Goal: Task Accomplishment & Management: Use online tool/utility

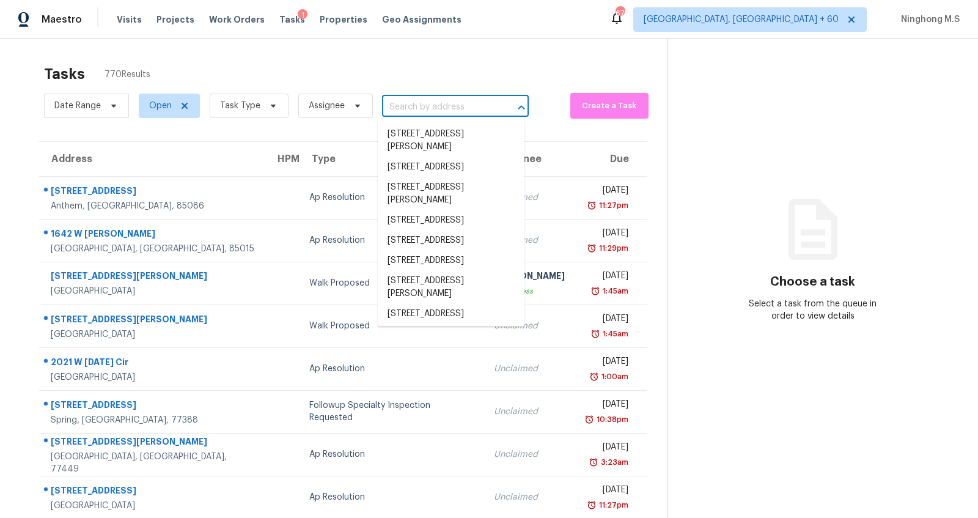
click at [414, 105] on input "text" at bounding box center [438, 107] width 113 height 19
paste input "[STREET_ADDRESS]"
type input "[STREET_ADDRESS]"
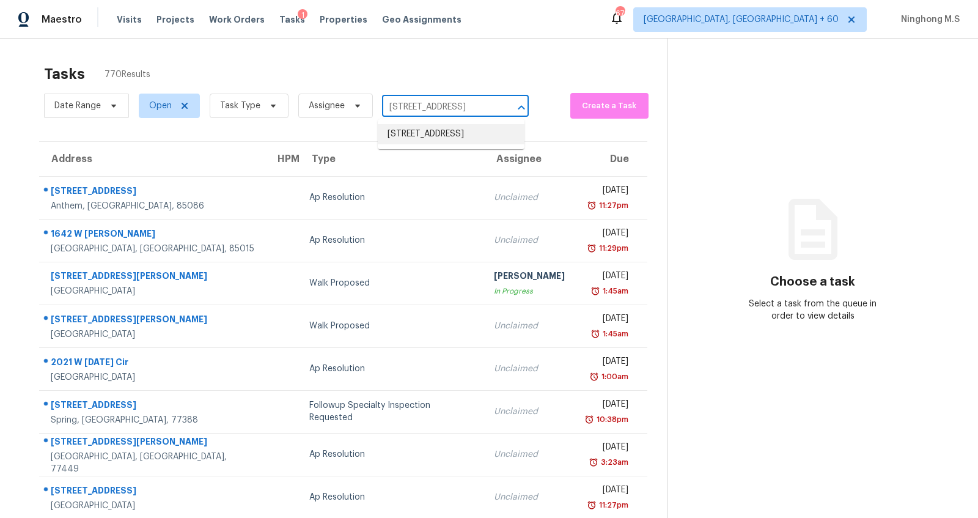
click at [426, 130] on li "[STREET_ADDRESS]" at bounding box center [451, 134] width 147 height 20
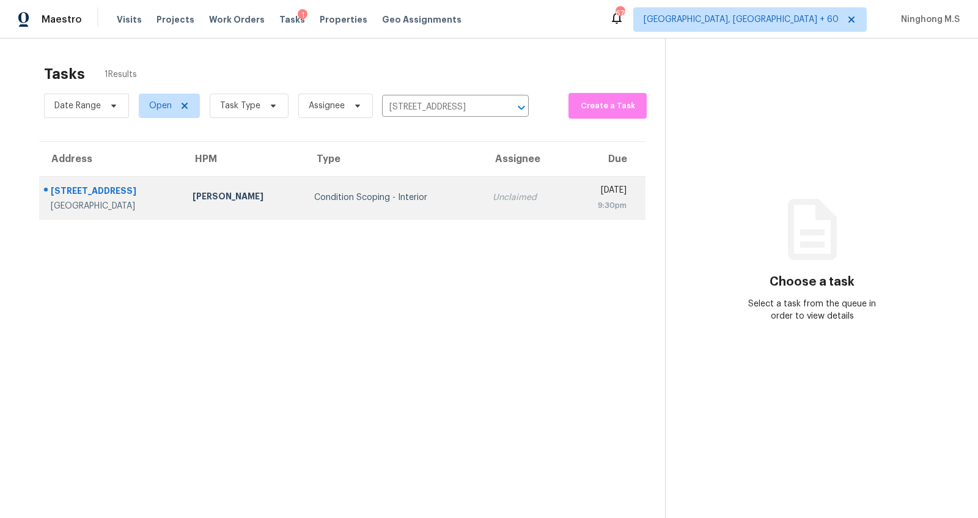
click at [320, 185] on td "Condition Scoping - Interior" at bounding box center [394, 197] width 179 height 43
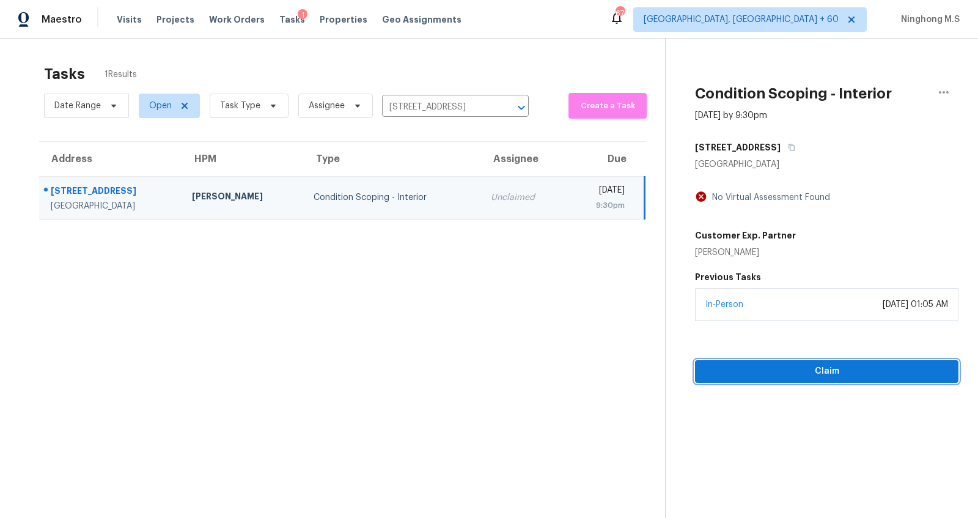
click at [839, 379] on button "Claim" at bounding box center [827, 371] width 264 height 23
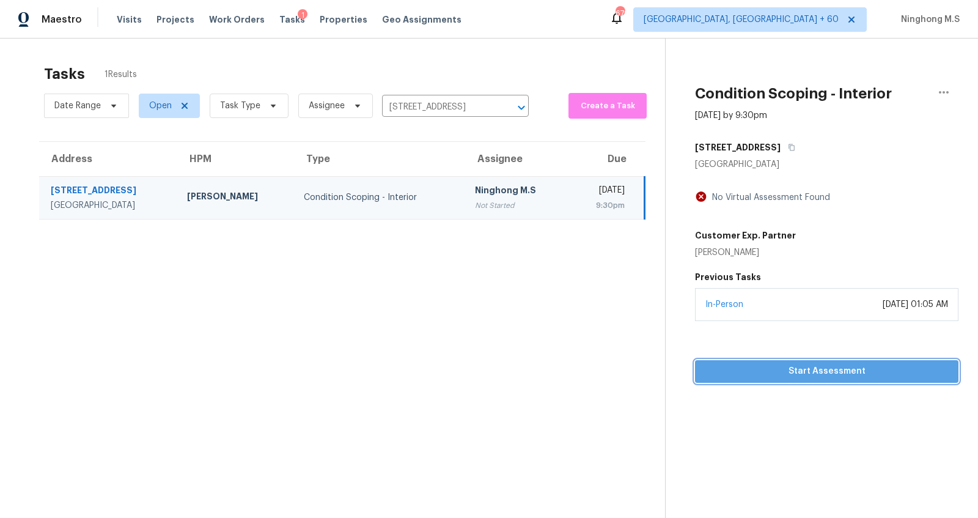
click at [823, 371] on span "Start Assessment" at bounding box center [827, 371] width 244 height 15
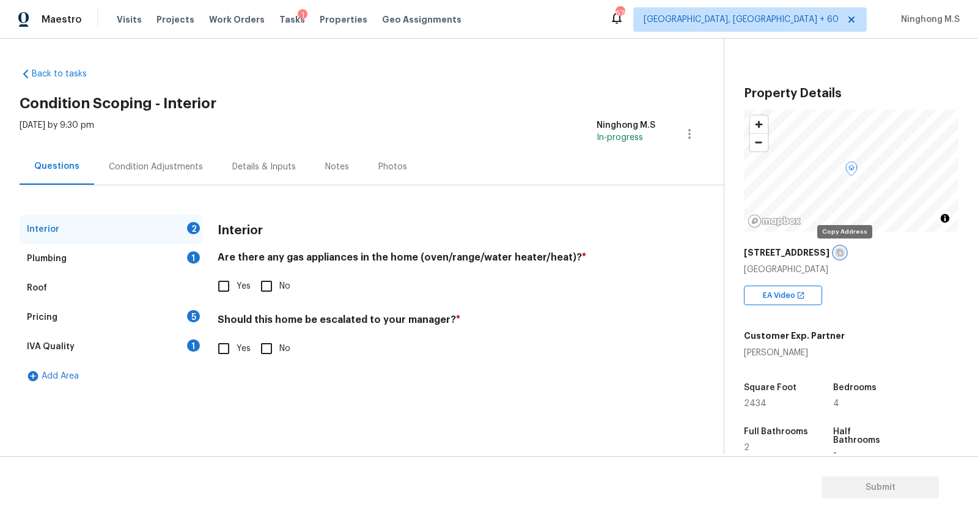
click at [844, 252] on icon "button" at bounding box center [840, 252] width 7 height 7
click at [844, 251] on icon "button" at bounding box center [840, 252] width 7 height 7
click at [226, 290] on input "Yes" at bounding box center [224, 286] width 26 height 26
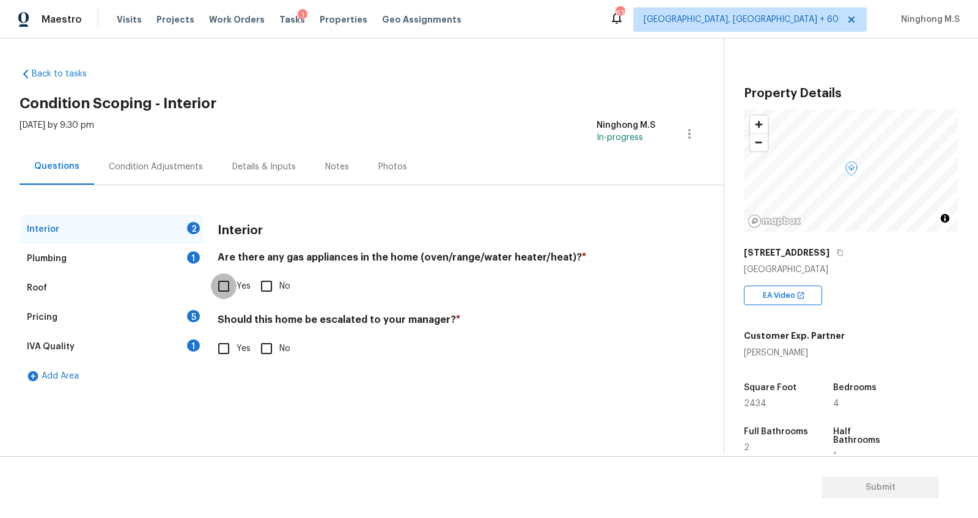
checkbox input "true"
click at [274, 360] on input "No" at bounding box center [267, 349] width 26 height 26
checkbox input "true"
click at [58, 257] on div "Plumbing" at bounding box center [47, 259] width 40 height 12
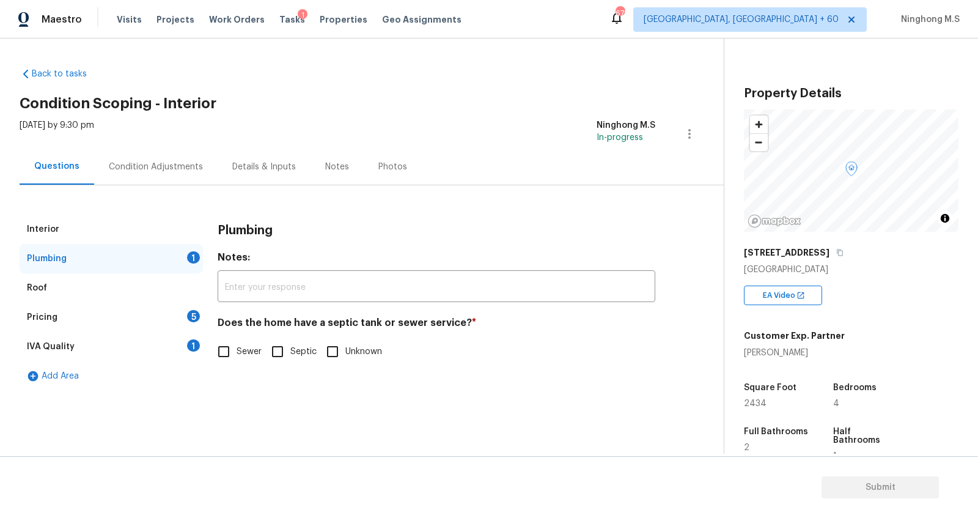
click at [231, 350] on input "Sewer" at bounding box center [224, 352] width 26 height 26
checkbox input "true"
click at [54, 314] on div "Pricing" at bounding box center [42, 317] width 31 height 12
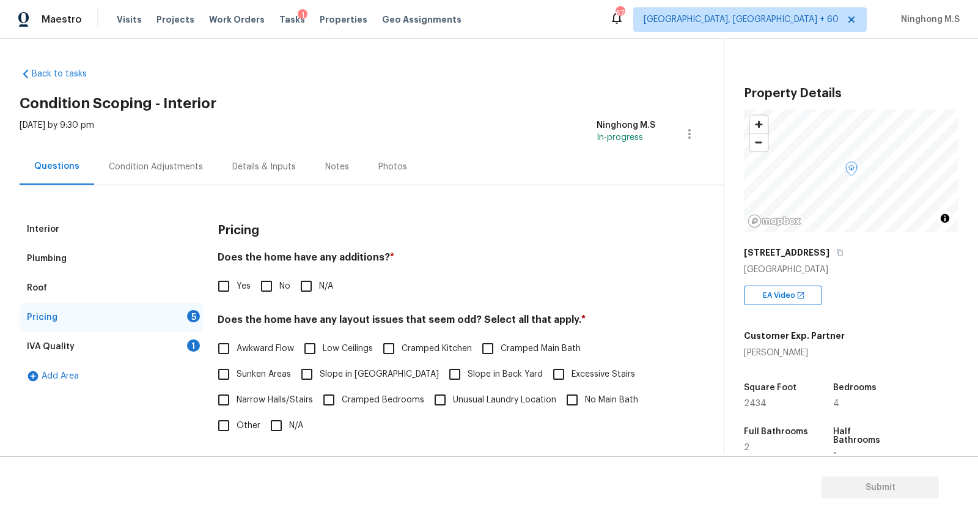
click at [54, 284] on div "Roof" at bounding box center [111, 287] width 183 height 29
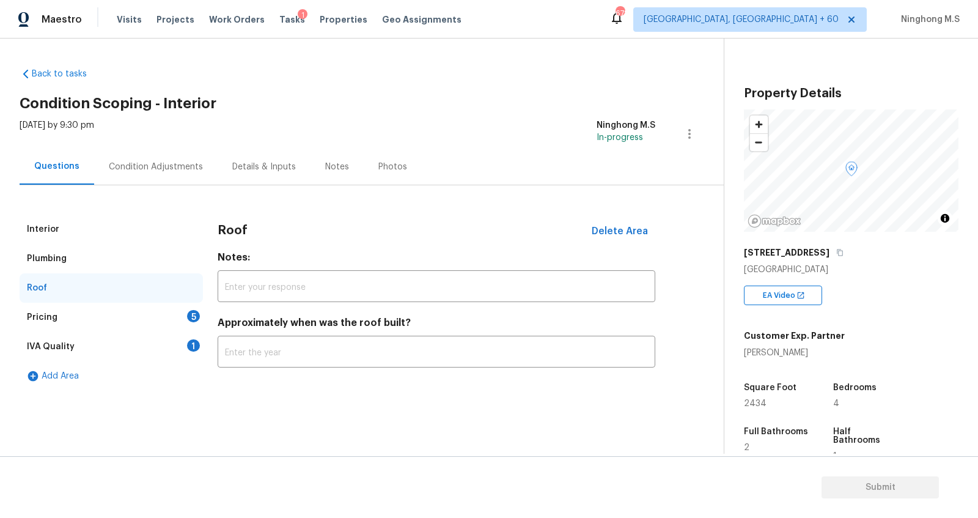
click at [55, 312] on div "Pricing" at bounding box center [42, 317] width 31 height 12
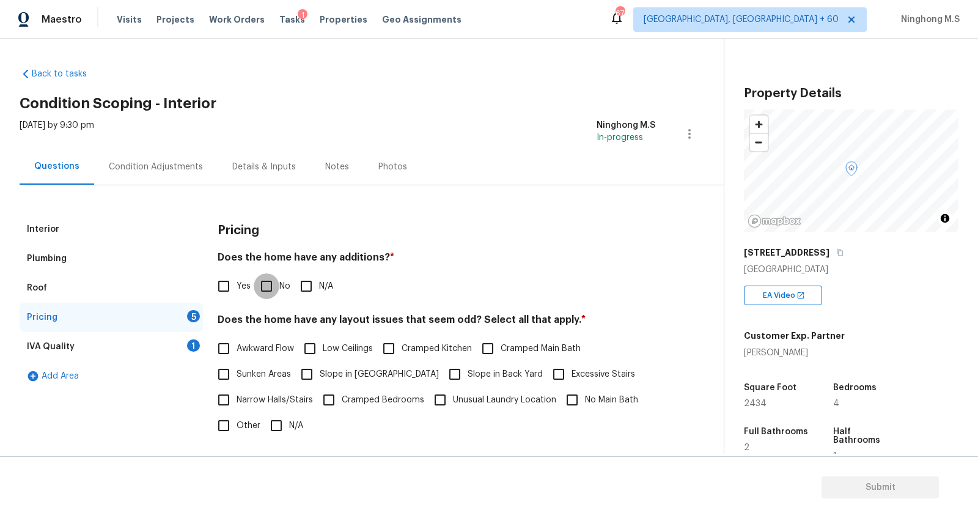
click at [266, 283] on input "No" at bounding box center [267, 286] width 26 height 26
checkbox input "true"
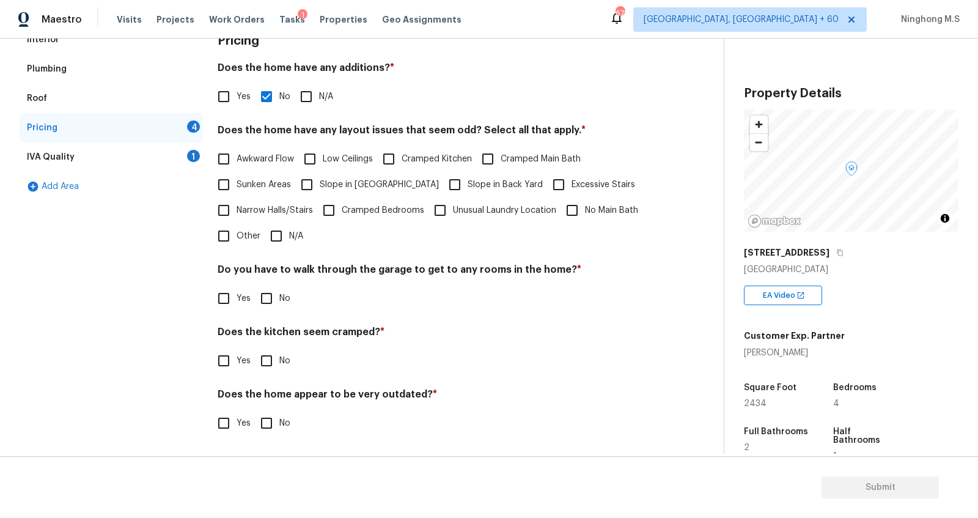
click at [83, 160] on div "IVA Quality 1" at bounding box center [111, 156] width 183 height 29
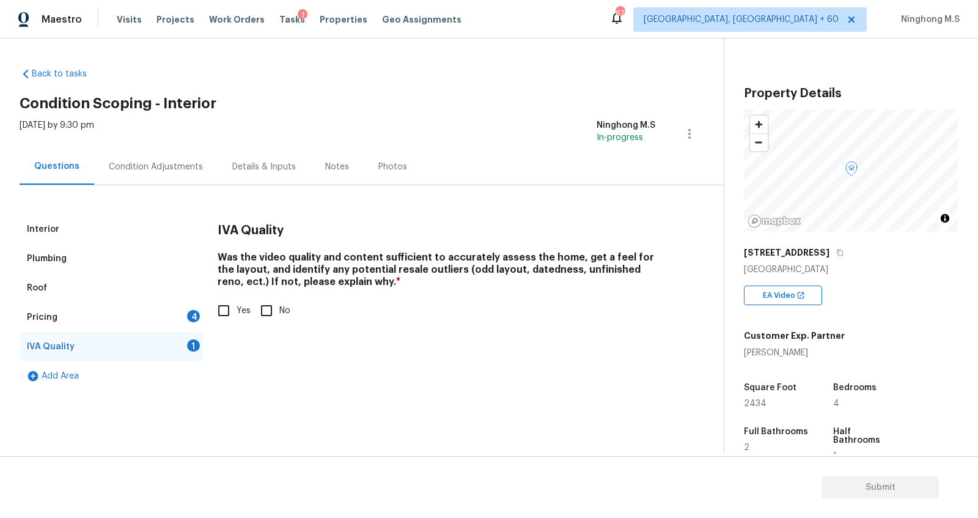
click at [217, 319] on input "Yes" at bounding box center [224, 311] width 26 height 26
checkbox input "true"
click at [165, 172] on div "Condition Adjustments" at bounding box center [156, 167] width 124 height 36
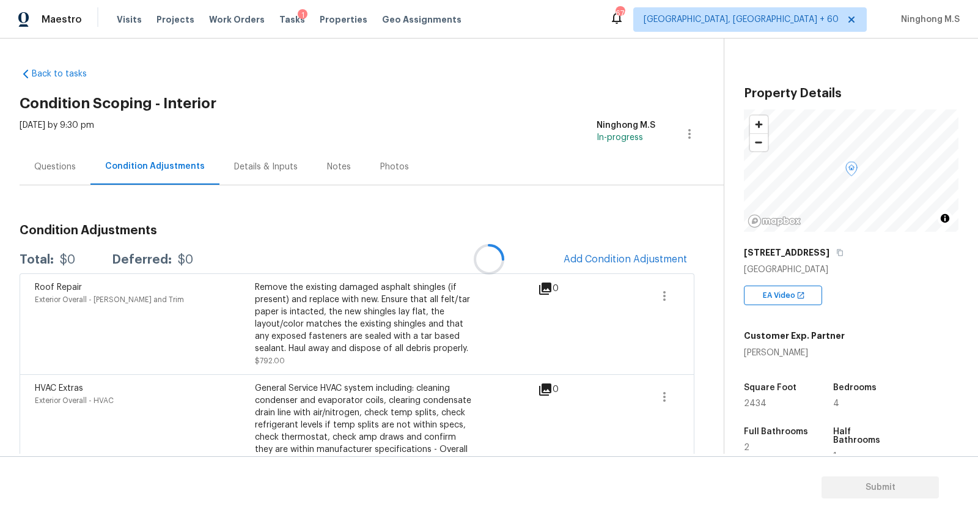
click at [68, 165] on div at bounding box center [489, 259] width 978 height 518
click at [77, 171] on div "Questions" at bounding box center [55, 167] width 71 height 36
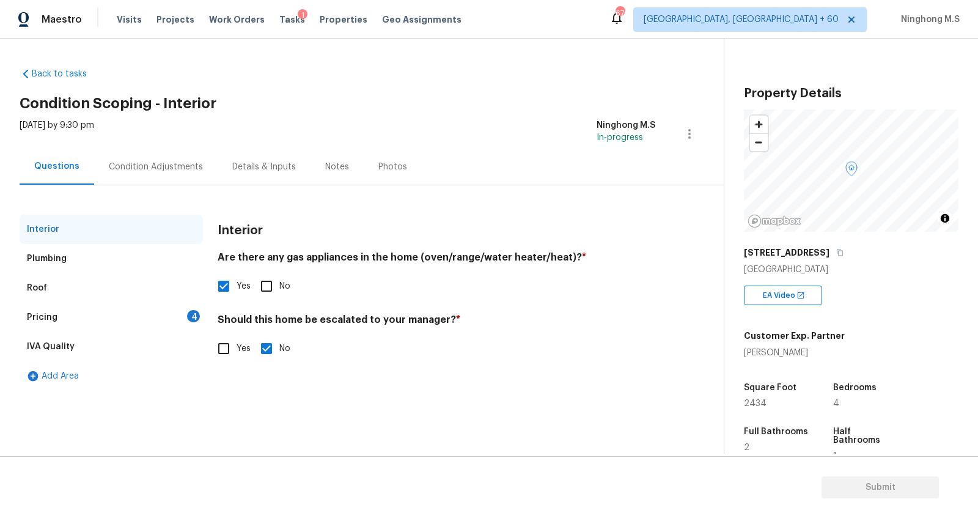
click at [39, 284] on div "Roof" at bounding box center [37, 288] width 20 height 12
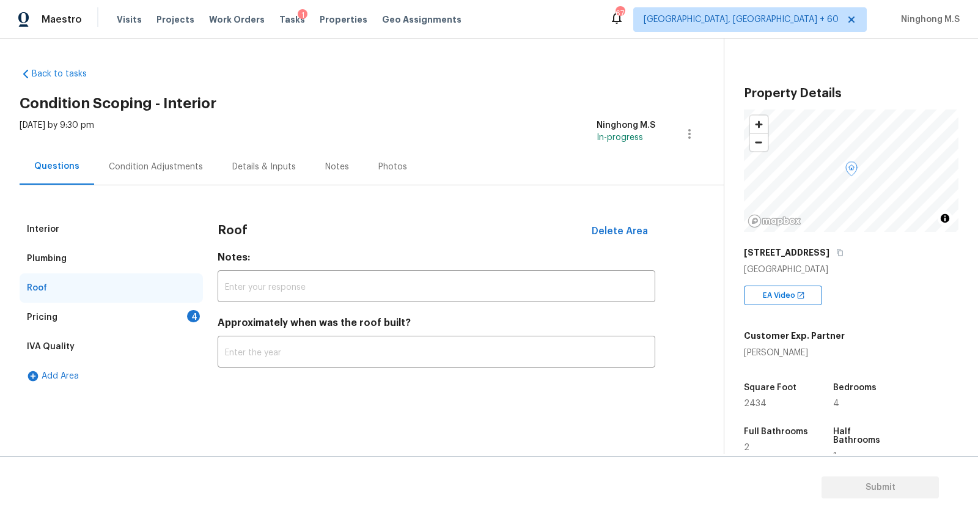
click at [56, 325] on div "Pricing 4" at bounding box center [111, 317] width 183 height 29
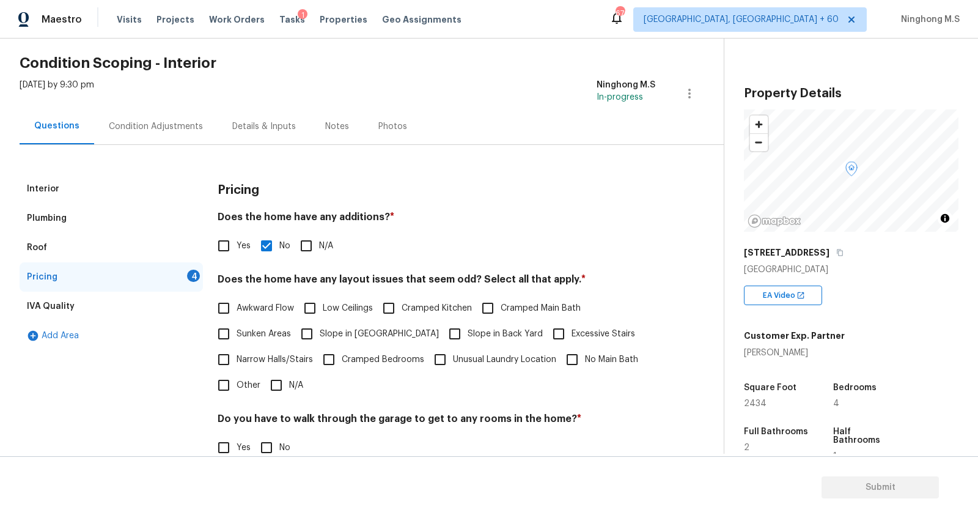
scroll to position [120, 0]
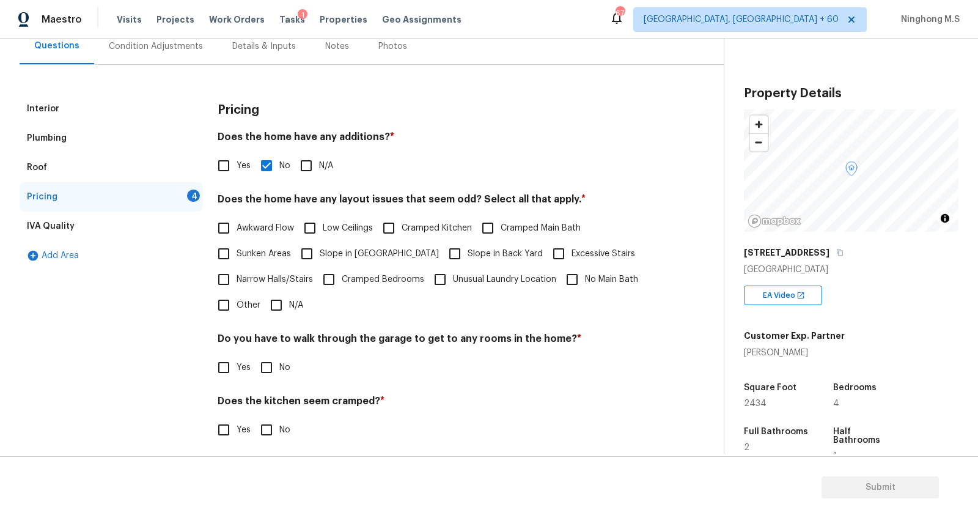
click at [267, 317] on input "N/A" at bounding box center [277, 305] width 26 height 26
checkbox input "true"
click at [262, 360] on input "No" at bounding box center [267, 368] width 26 height 26
checkbox input "true"
click at [273, 428] on input "No" at bounding box center [267, 430] width 26 height 26
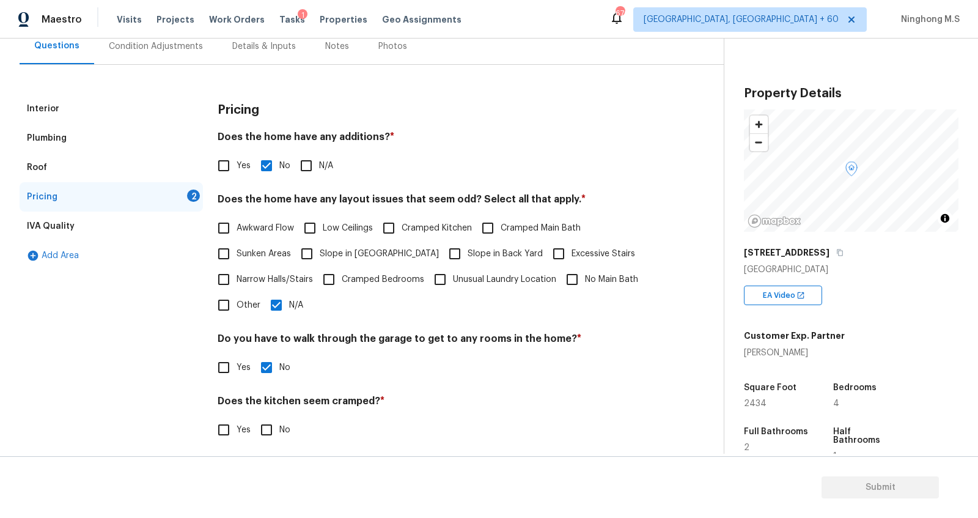
checkbox input "true"
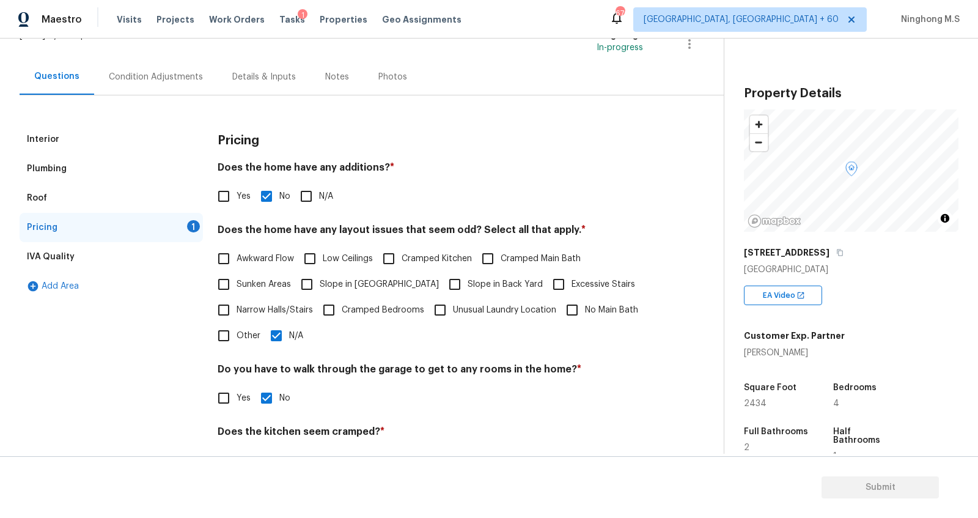
scroll to position [190, 0]
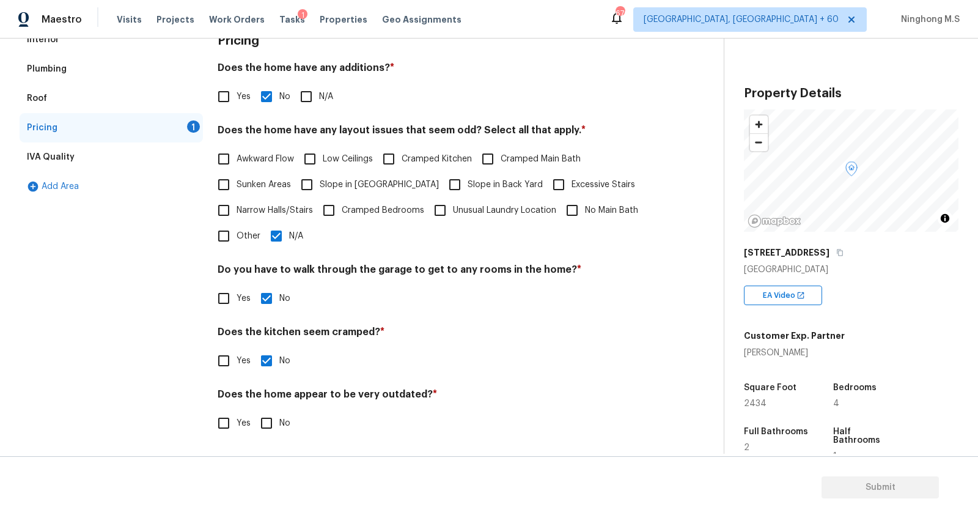
click at [263, 432] on input "No" at bounding box center [267, 423] width 26 height 26
checkbox input "true"
click at [64, 153] on div "IVA Quality" at bounding box center [51, 157] width 48 height 12
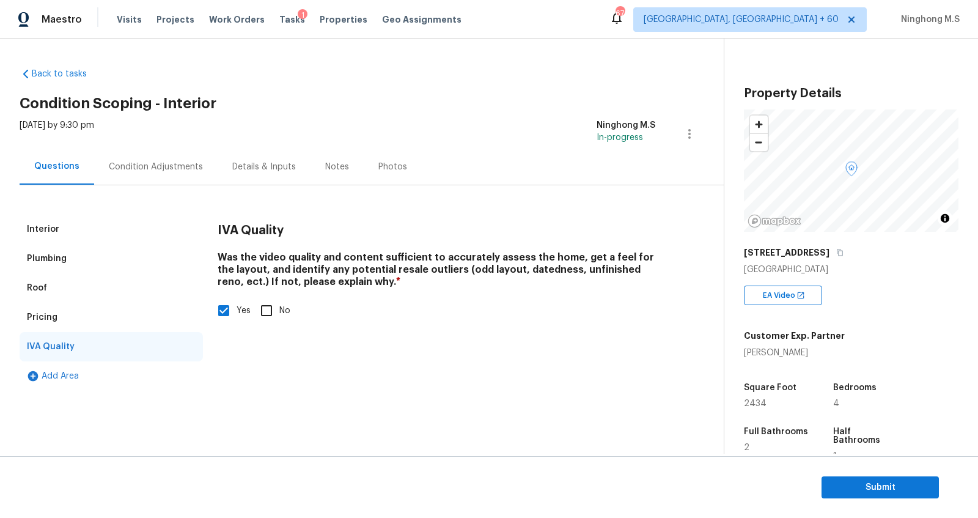
scroll to position [0, 0]
click at [172, 155] on div "Condition Adjustments" at bounding box center [156, 167] width 124 height 36
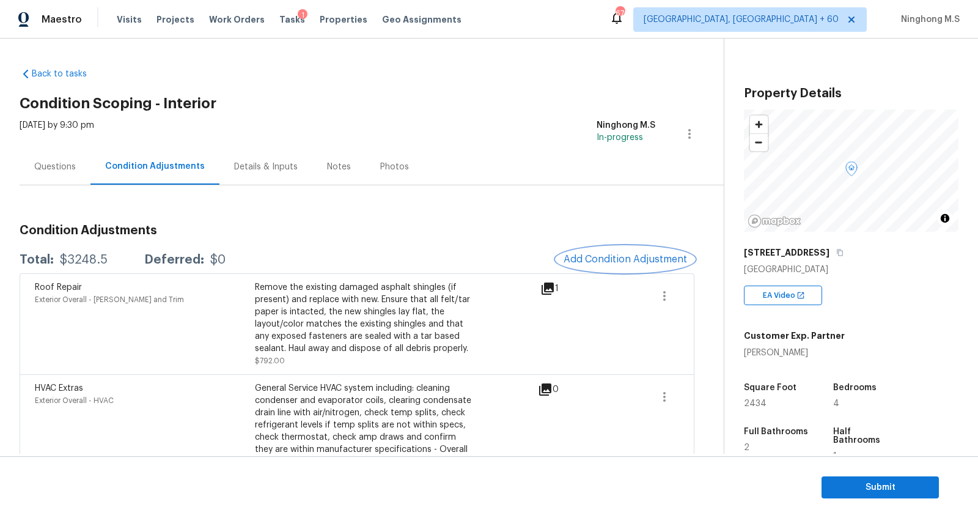
click at [606, 252] on button "Add Condition Adjustment" at bounding box center [625, 259] width 138 height 26
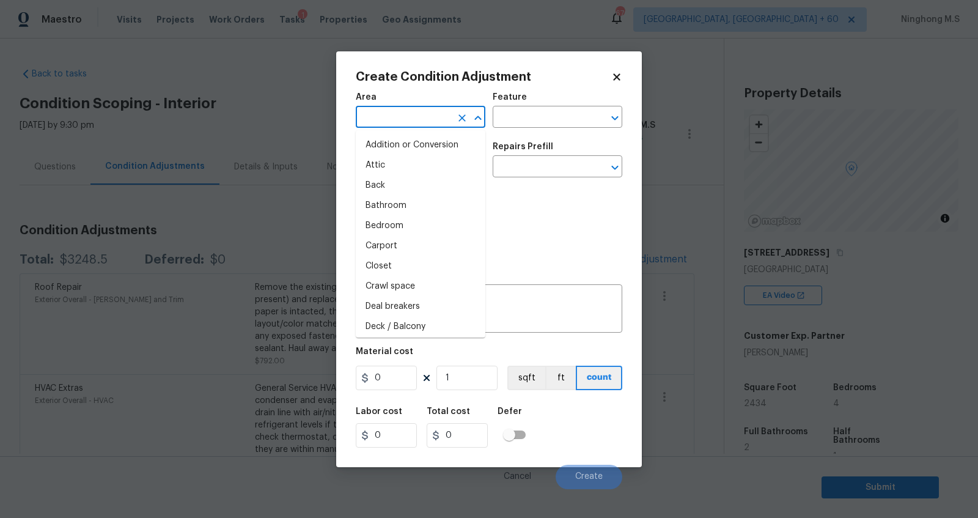
click at [403, 115] on input "text" at bounding box center [403, 118] width 95 height 19
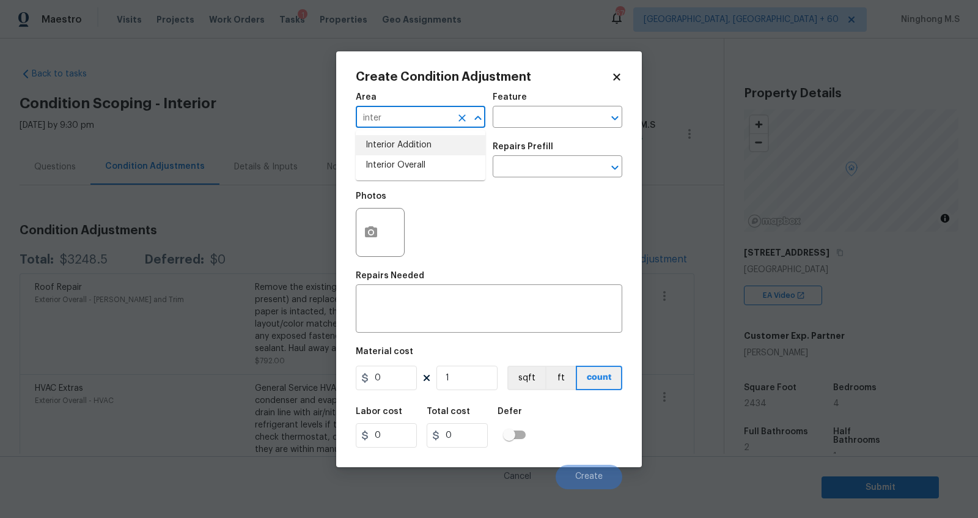
click at [427, 165] on li "Interior Overall" at bounding box center [421, 165] width 130 height 20
type input "Interior Overall"
click at [520, 116] on input "text" at bounding box center [540, 118] width 95 height 19
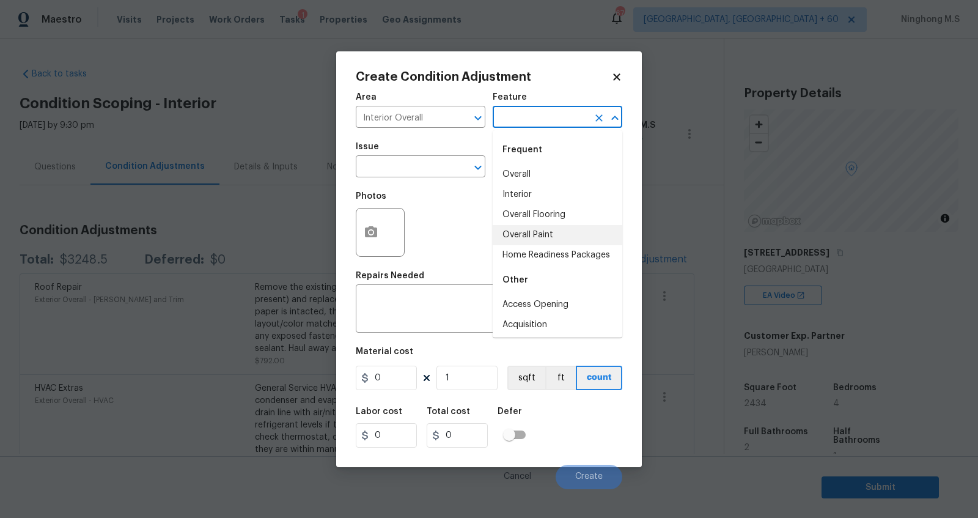
click at [550, 228] on li "Overall Paint" at bounding box center [558, 235] width 130 height 20
type input "Overall Paint"
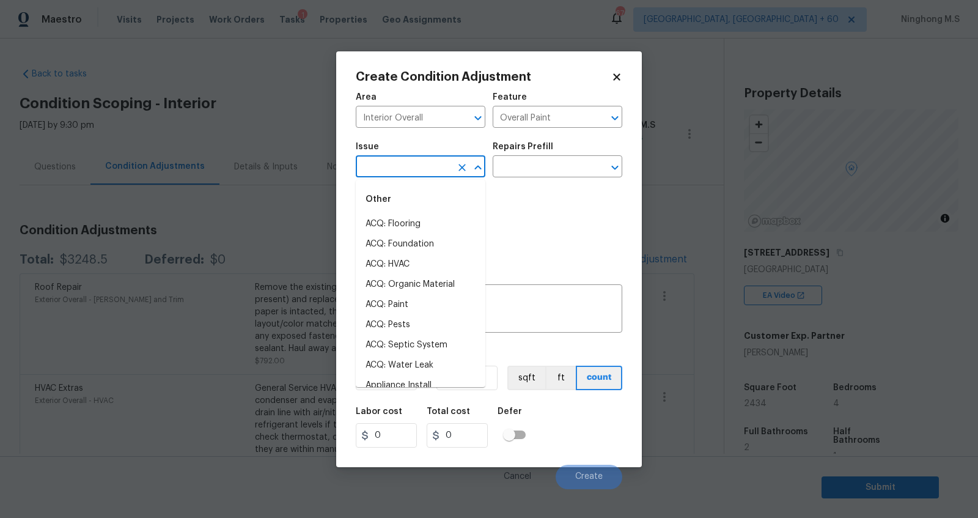
click at [408, 159] on input "text" at bounding box center [403, 167] width 95 height 19
click at [405, 267] on li "ACQ: HVAC" at bounding box center [421, 264] width 130 height 20
type input "ACQ: HVAC"
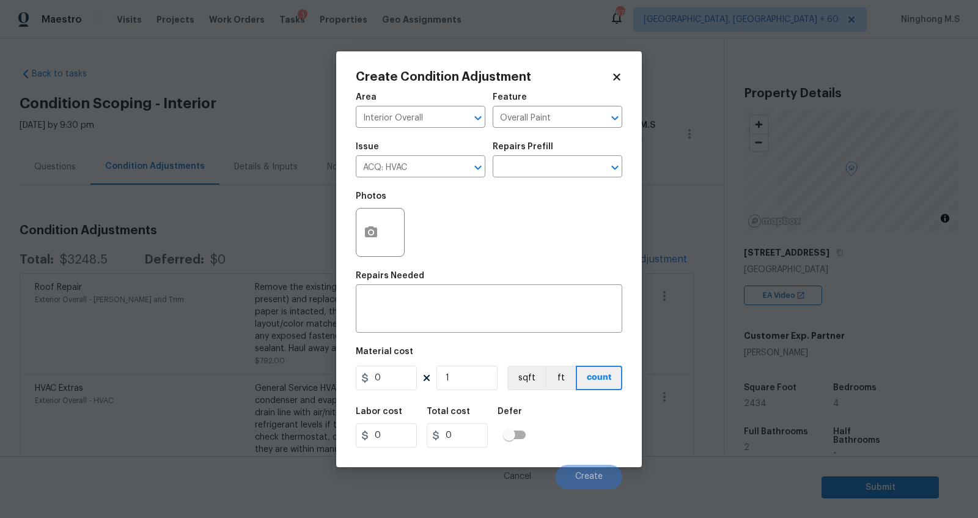
click at [406, 155] on div "Issue" at bounding box center [421, 150] width 130 height 16
click at [459, 173] on icon "Clear" at bounding box center [462, 167] width 12 height 12
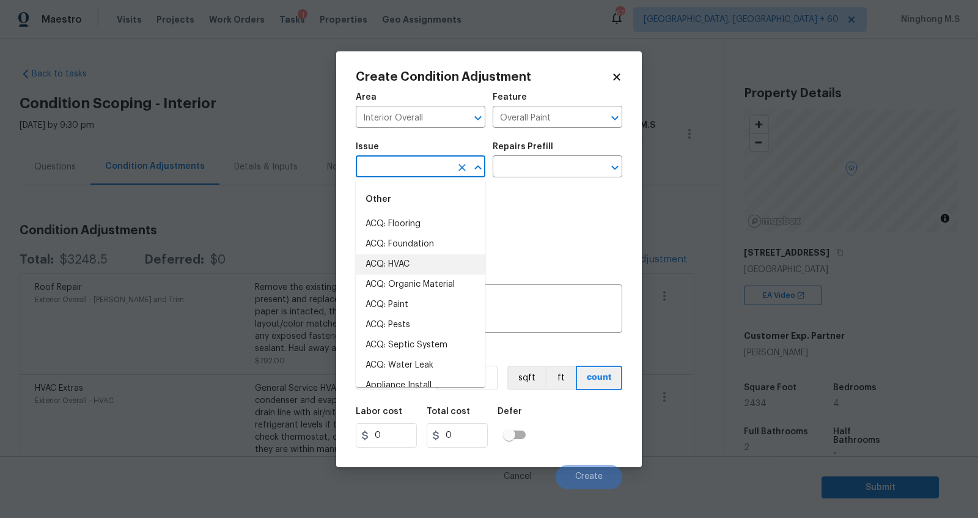
click at [408, 169] on input "text" at bounding box center [403, 167] width 95 height 19
click at [416, 305] on li "ACQ: Paint" at bounding box center [421, 305] width 130 height 20
type input "ACQ: Paint"
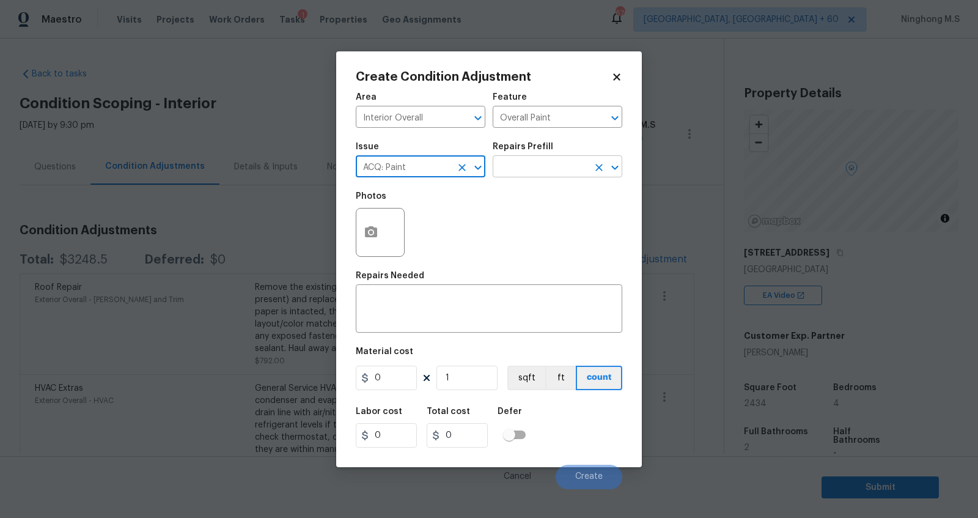
click at [533, 172] on input "text" at bounding box center [540, 167] width 95 height 19
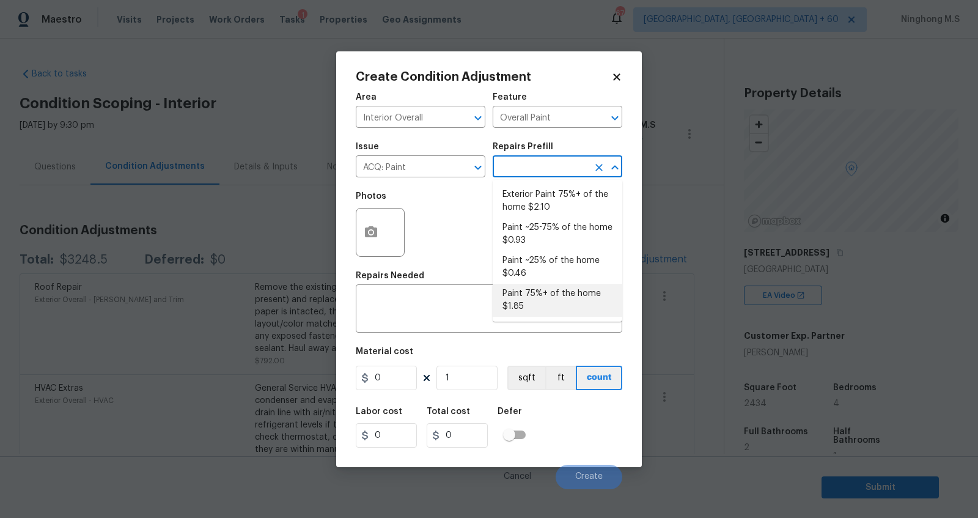
click at [541, 299] on li "Paint 75%+ of the home $1.85" at bounding box center [558, 300] width 130 height 33
type input "Acquisition"
type textarea "Acquisition Scope: 75%+ of the home will likely require interior paint"
type input "1.85"
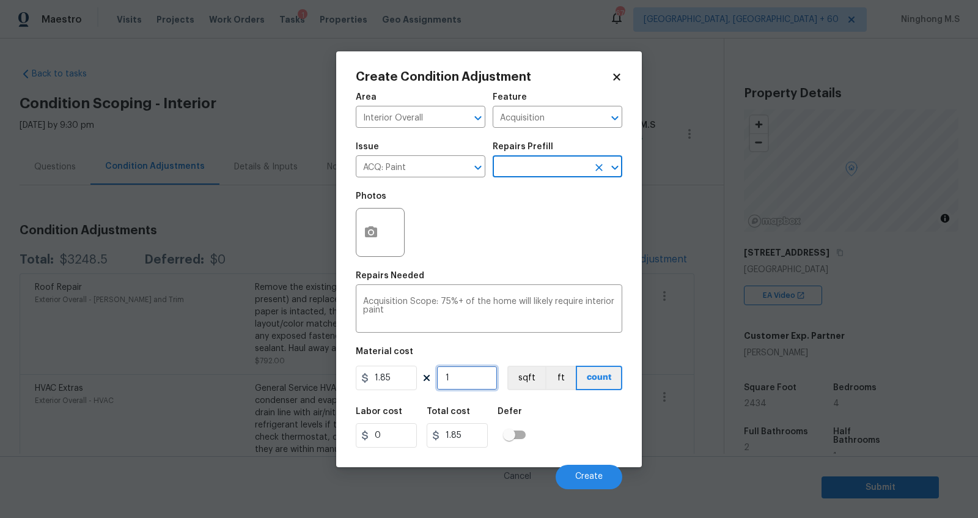
click at [451, 374] on input "1" at bounding box center [467, 378] width 61 height 24
click at [534, 379] on button "sqft" at bounding box center [527, 378] width 38 height 24
click at [479, 374] on input "1" at bounding box center [467, 378] width 61 height 24
type input "0"
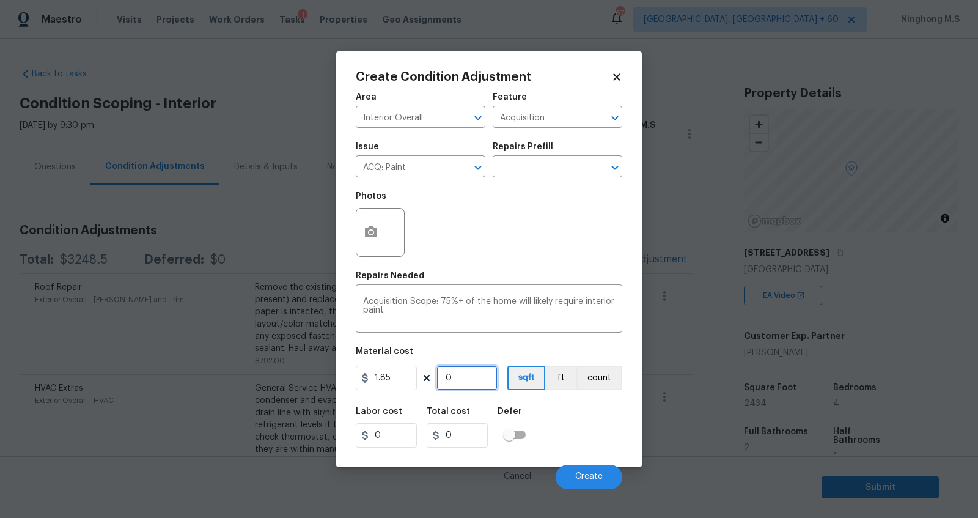
type input "2"
type input "3.7"
type input "24"
type input "44.4"
type input "243"
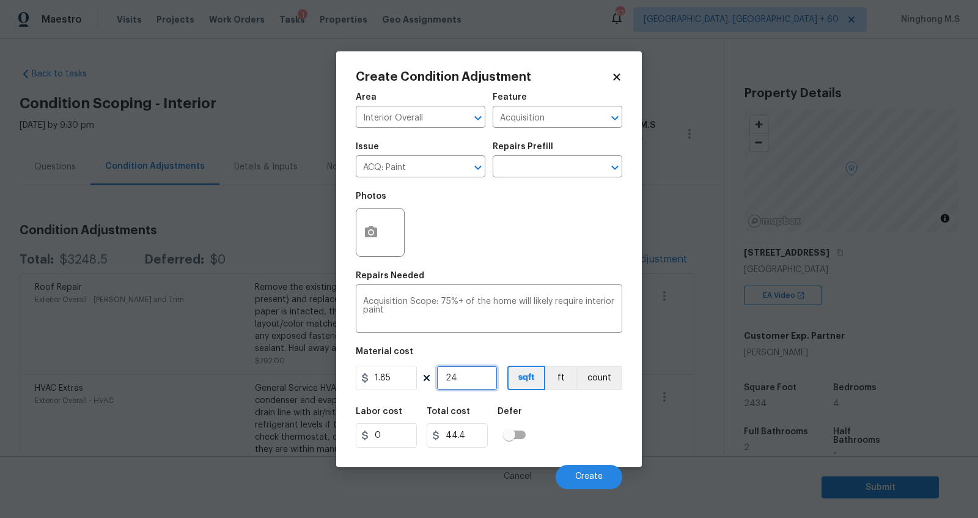
type input "449.55"
type input "2434"
type input "4502.9"
type input "2434"
click at [393, 246] on div at bounding box center [380, 232] width 49 height 49
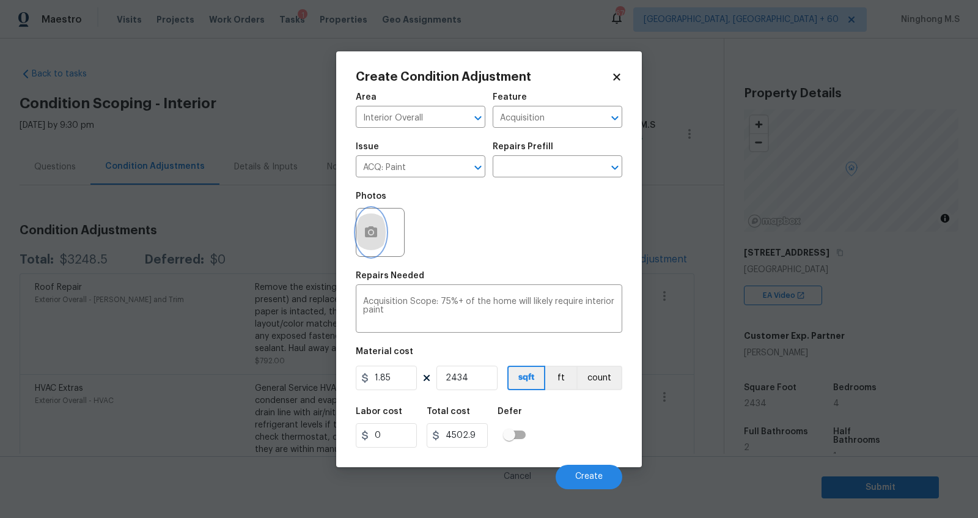
click at [379, 236] on button "button" at bounding box center [371, 233] width 29 height 48
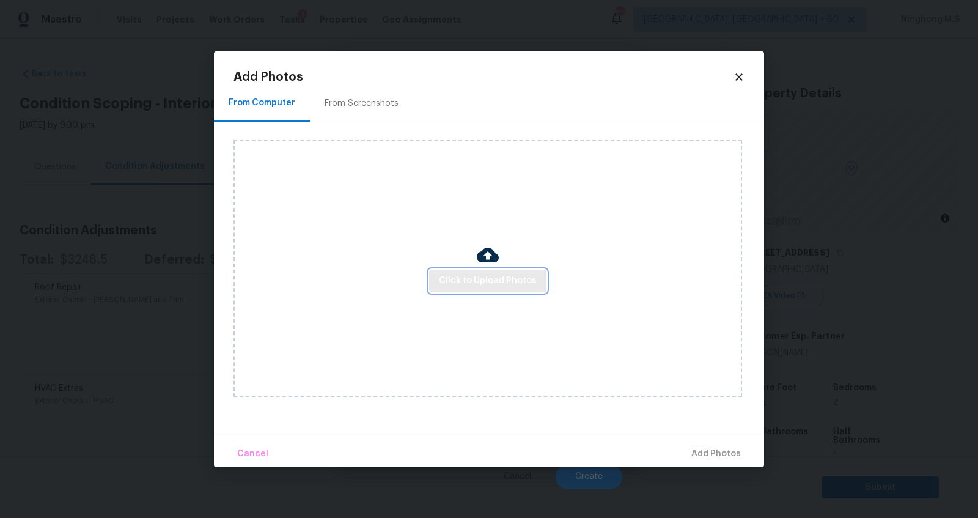
click at [477, 279] on span "Click to Upload Photos" at bounding box center [488, 280] width 98 height 15
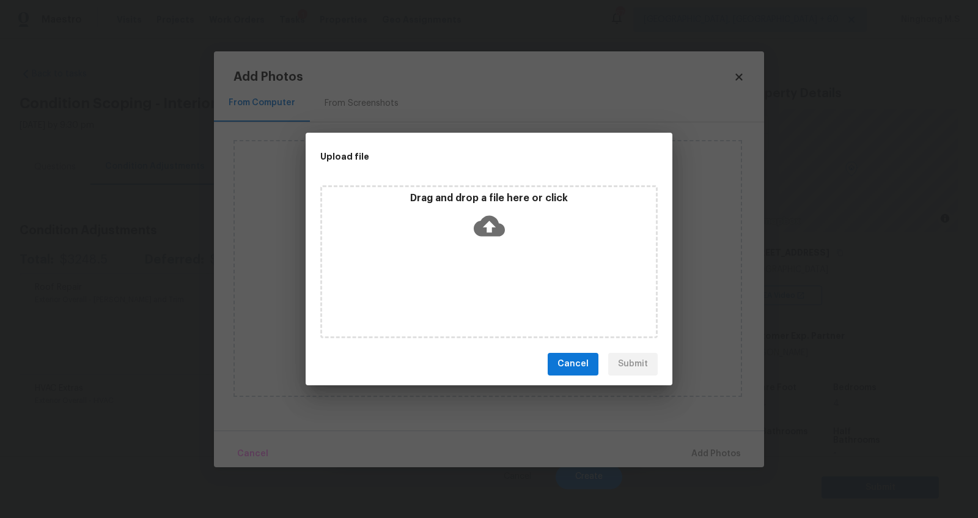
click at [498, 232] on icon at bounding box center [489, 225] width 31 height 21
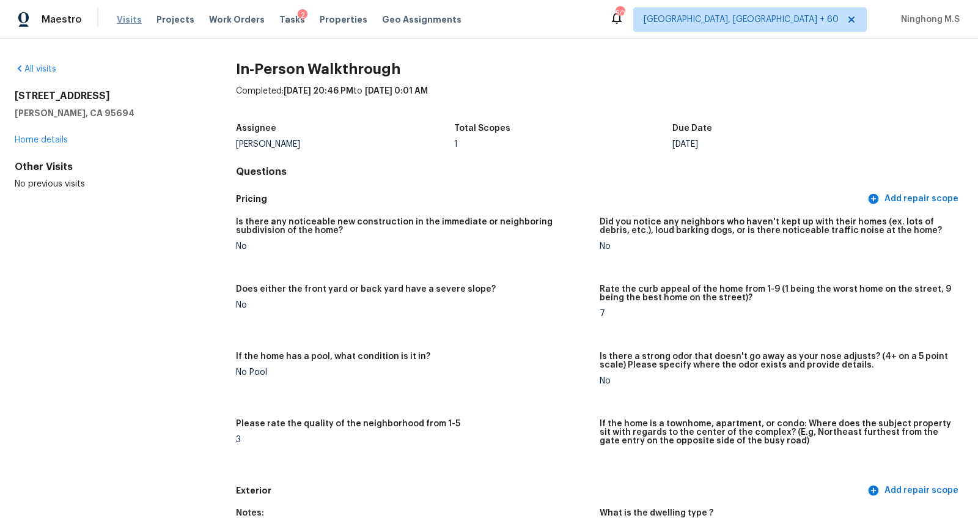
click at [125, 25] on span "Visits" at bounding box center [129, 19] width 25 height 12
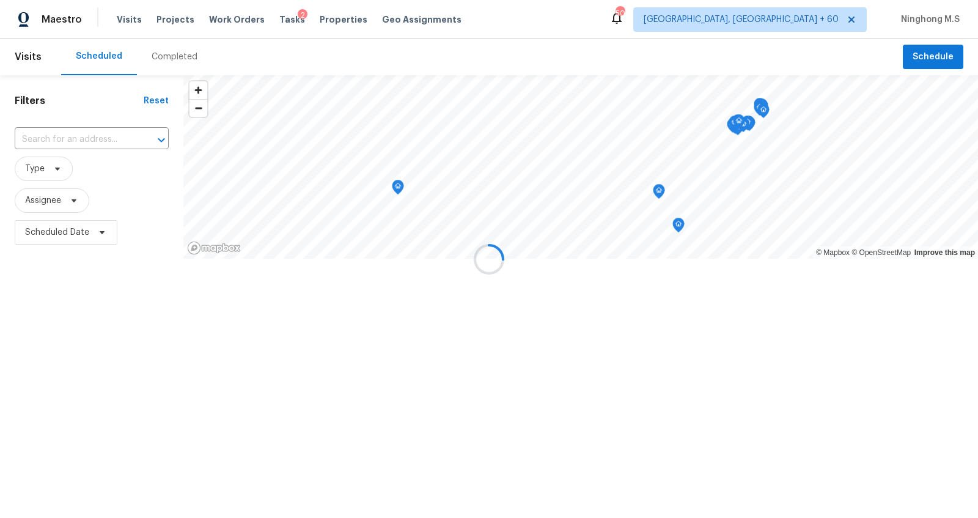
click at [174, 53] on div at bounding box center [489, 259] width 978 height 518
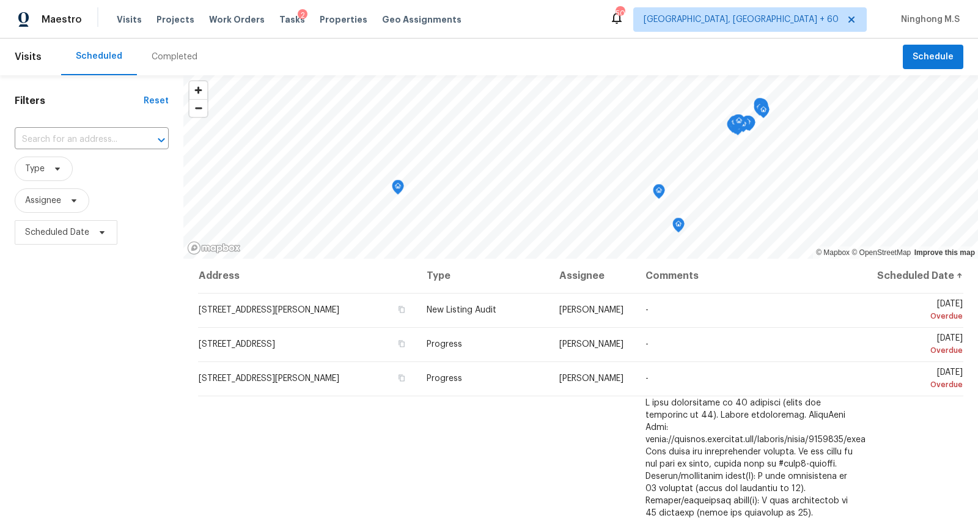
click at [174, 53] on div "Completed" at bounding box center [175, 57] width 46 height 12
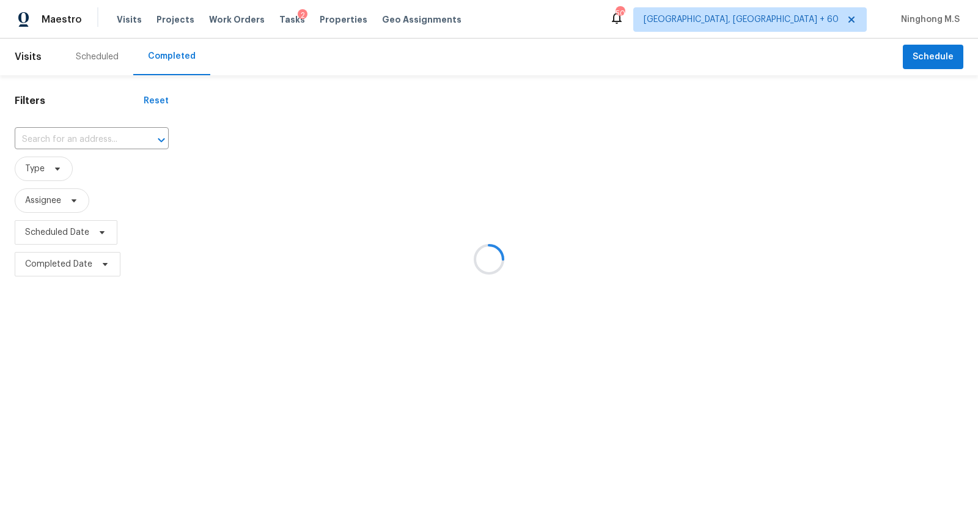
click at [78, 134] on div at bounding box center [489, 259] width 978 height 518
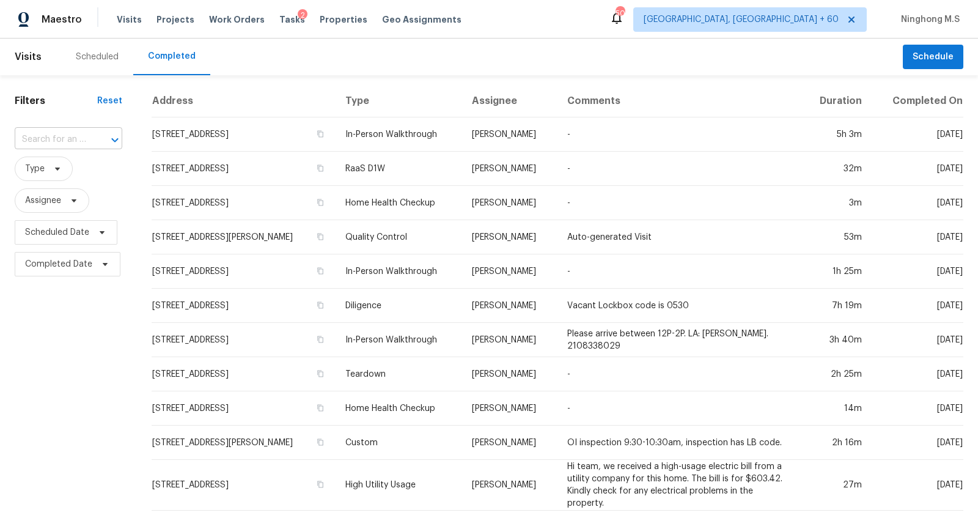
click at [86, 135] on div "​" at bounding box center [69, 139] width 108 height 19
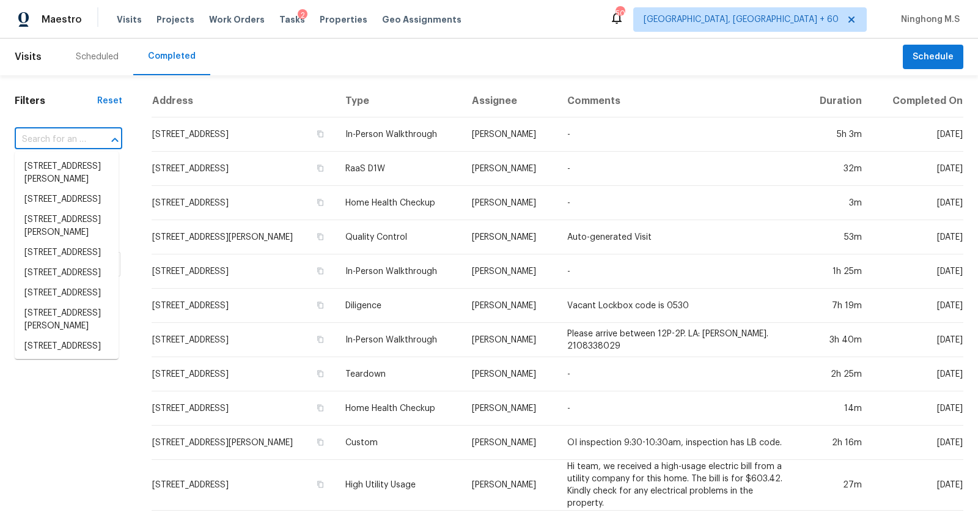
paste input "[STREET_ADDRESS]"
type input "[STREET_ADDRESS]"
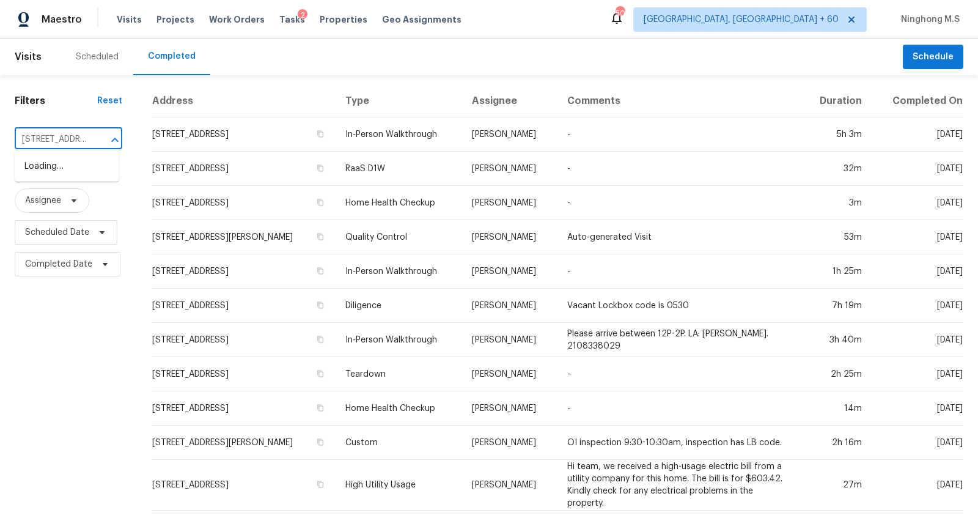
scroll to position [0, 98]
click at [75, 166] on li "[STREET_ADDRESS]" at bounding box center [67, 167] width 104 height 20
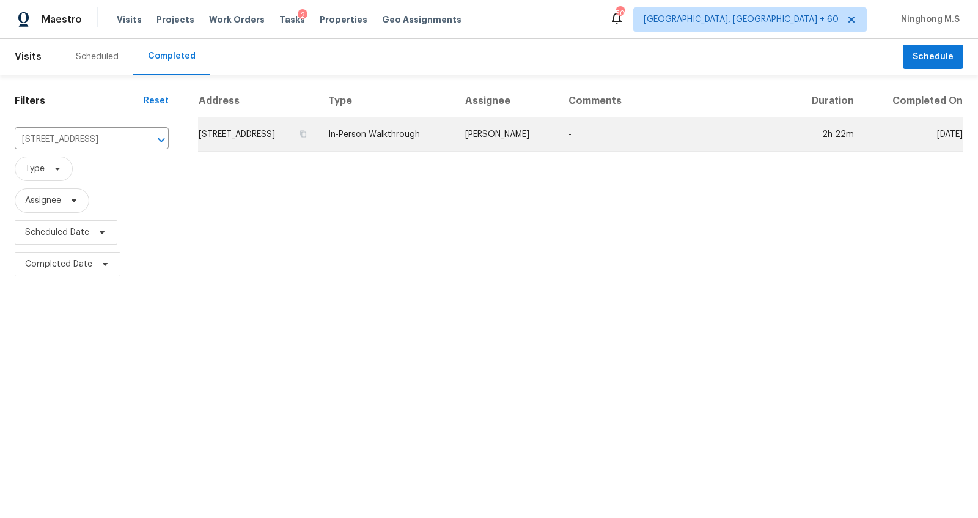
click at [319, 131] on td "[STREET_ADDRESS]" at bounding box center [258, 134] width 120 height 34
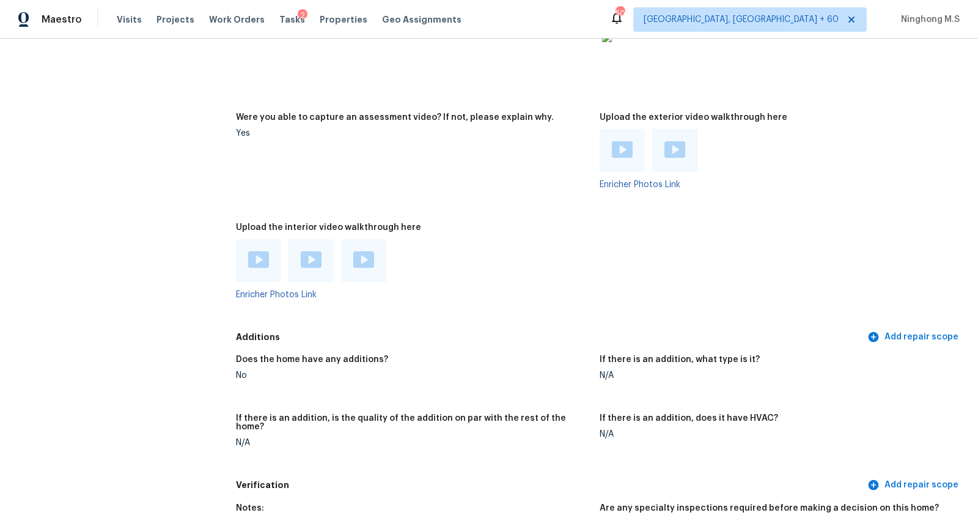
scroll to position [2304, 0]
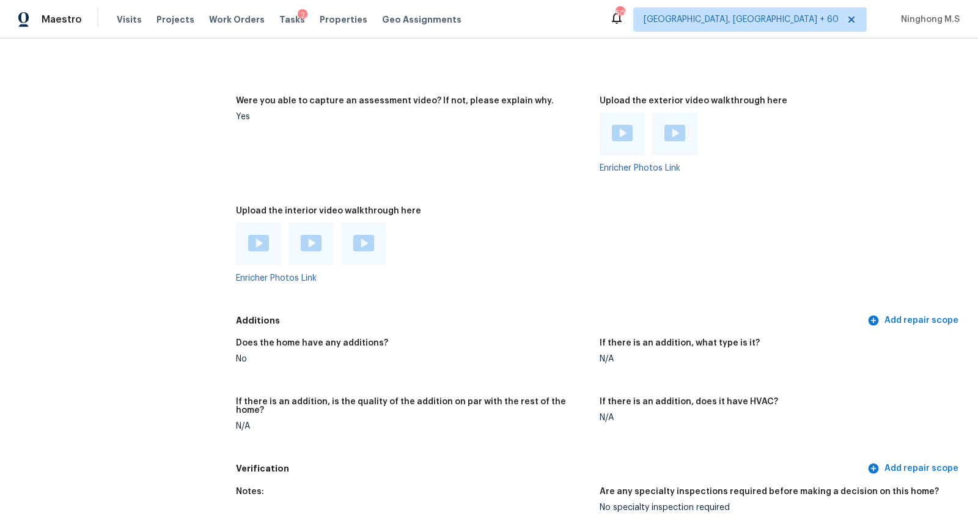
click at [258, 248] on img at bounding box center [258, 243] width 21 height 17
click at [309, 244] on img at bounding box center [311, 243] width 21 height 17
click at [365, 248] on img at bounding box center [363, 243] width 21 height 17
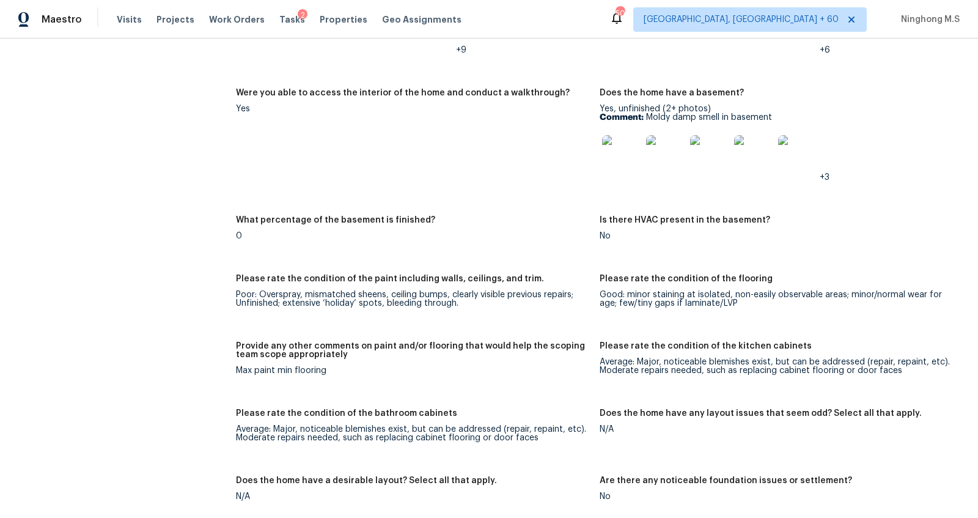
scroll to position [1668, 0]
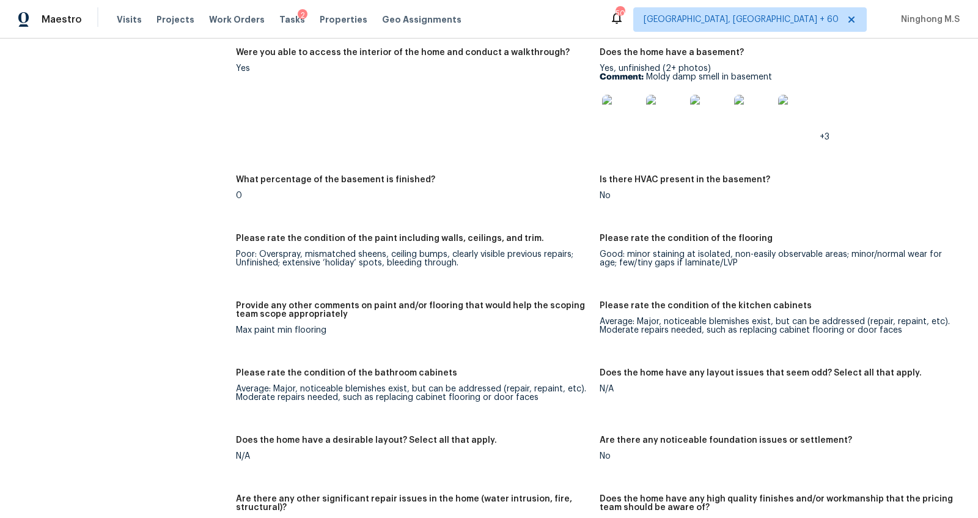
drag, startPoint x: 416, startPoint y: 331, endPoint x: 334, endPoint y: 323, distance: 82.9
click at [334, 323] on figure "Provide any other comments on paint and/or flooring that would help the scoping…" at bounding box center [418, 327] width 364 height 53
drag, startPoint x: 344, startPoint y: 236, endPoint x: 454, endPoint y: 236, distance: 110.1
click at [454, 236] on h5 "Please rate the condition of the paint including walls, ceilings, and trim." at bounding box center [390, 238] width 308 height 9
drag, startPoint x: 606, startPoint y: 256, endPoint x: 706, endPoint y: 256, distance: 99.7
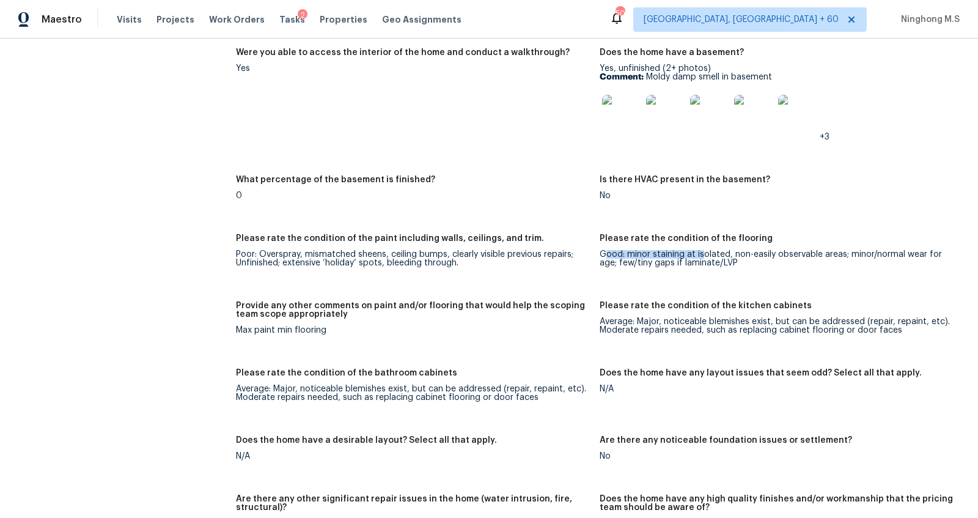
click at [706, 256] on div "Good: minor staining at isolated, non-easily observable areas; minor/normal wea…" at bounding box center [777, 258] width 354 height 17
drag, startPoint x: 778, startPoint y: 268, endPoint x: 729, endPoint y: 268, distance: 48.9
click at [729, 268] on figure "Please rate the condition of the flooring Good: minor staining at isolated, non…" at bounding box center [782, 260] width 364 height 53
drag, startPoint x: 398, startPoint y: 239, endPoint x: 462, endPoint y: 239, distance: 64.2
click at [462, 239] on h5 "Please rate the condition of the paint including walls, ceilings, and trim." at bounding box center [390, 238] width 308 height 9
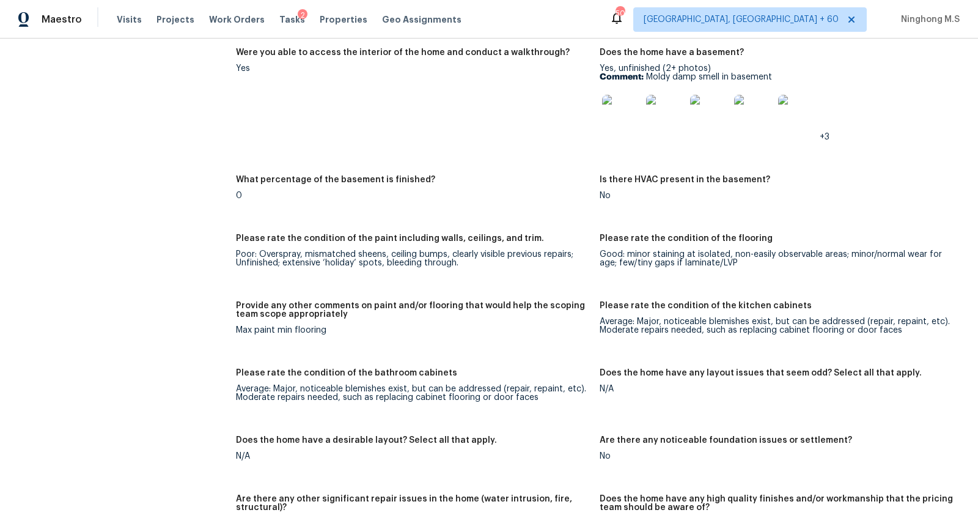
drag, startPoint x: 372, startPoint y: 270, endPoint x: 433, endPoint y: 270, distance: 61.2
click at [433, 270] on figure "Please rate the condition of the paint including walls, ceilings, and trim. Poo…" at bounding box center [418, 260] width 364 height 53
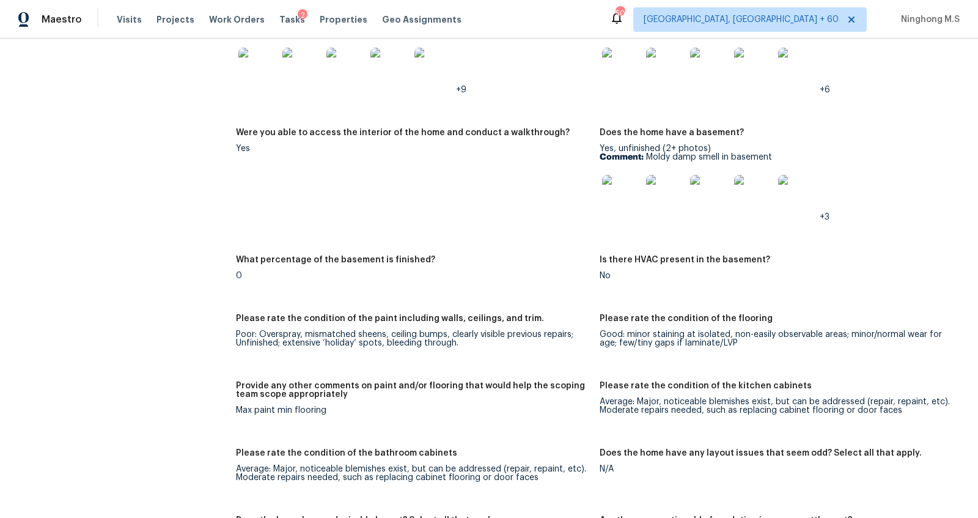
scroll to position [1728, 0]
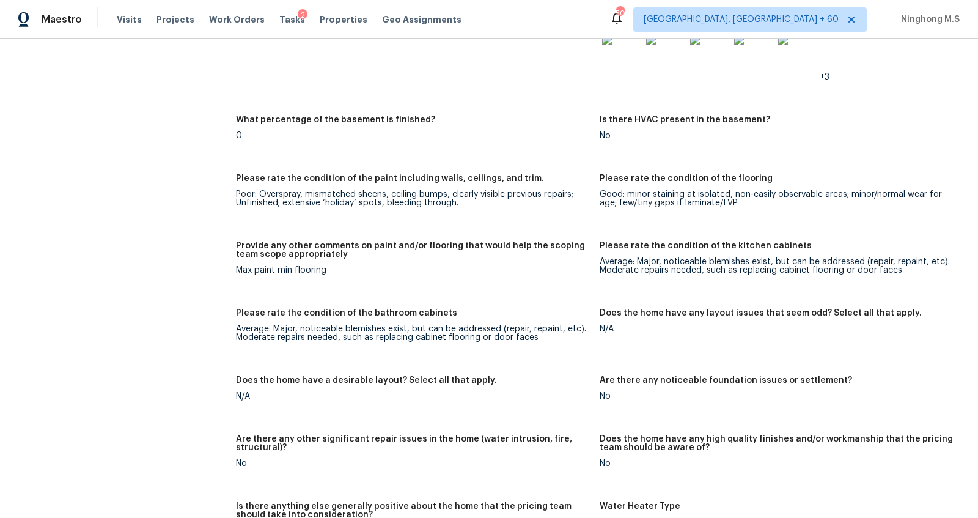
drag, startPoint x: 361, startPoint y: 265, endPoint x: 292, endPoint y: 265, distance: 69.1
click at [292, 265] on div "Provide any other comments on paint and/or flooring that would help the scoping…" at bounding box center [413, 254] width 354 height 24
drag, startPoint x: 337, startPoint y: 190, endPoint x: 420, endPoint y: 188, distance: 82.6
click at [420, 190] on div "Poor: Overspray, mismatched sheens, ceiling bumps, clearly visible previous rep…" at bounding box center [413, 198] width 354 height 17
drag, startPoint x: 477, startPoint y: 209, endPoint x: 462, endPoint y: 209, distance: 14.7
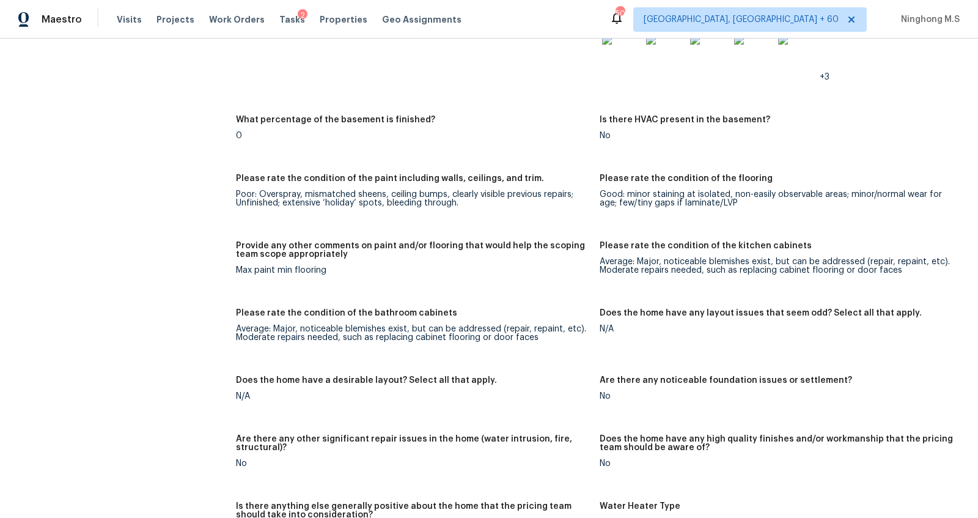
click at [462, 209] on figure "Please rate the condition of the paint including walls, ceilings, and trim. Poo…" at bounding box center [418, 200] width 364 height 53
drag, startPoint x: 471, startPoint y: 209, endPoint x: 382, endPoint y: 205, distance: 88.7
click at [382, 205] on figure "Please rate the condition of the paint including walls, ceilings, and trim. Poo…" at bounding box center [418, 200] width 364 height 53
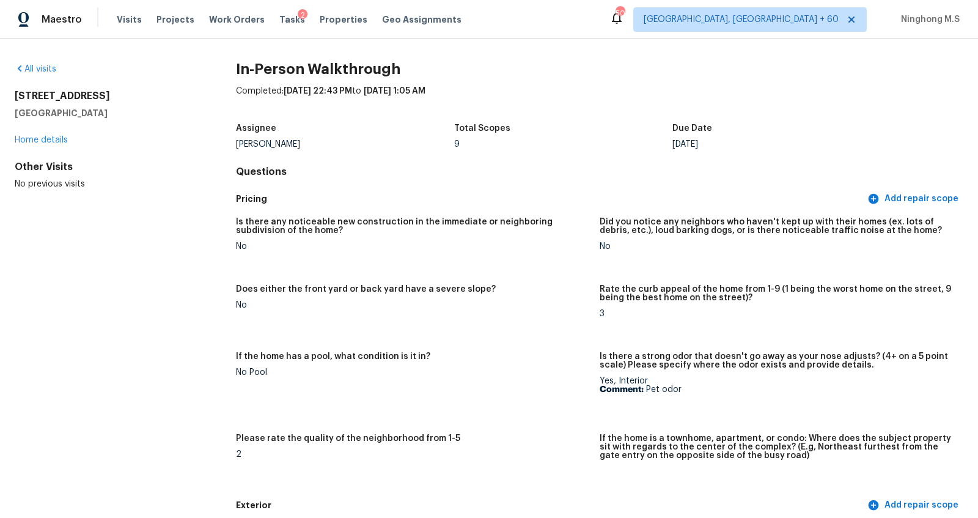
scroll to position [3330, 0]
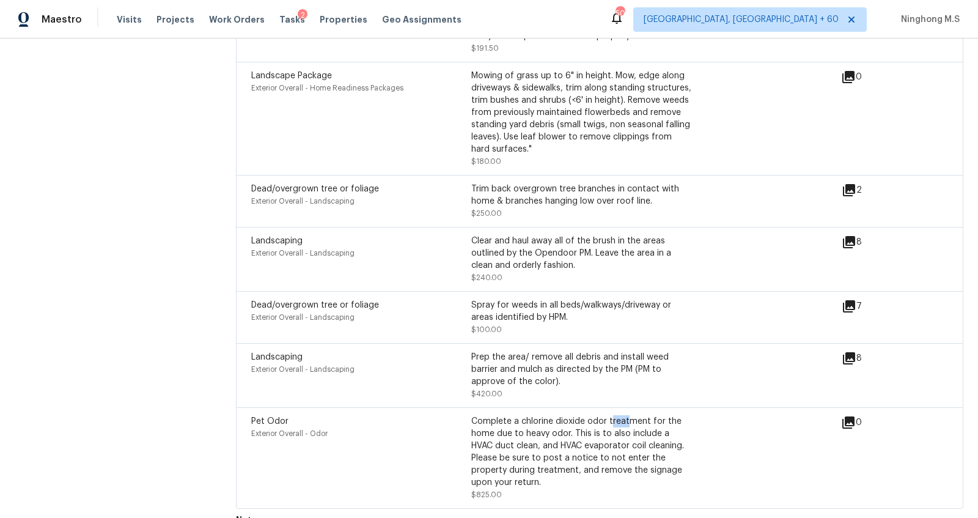
drag, startPoint x: 610, startPoint y: 397, endPoint x: 628, endPoint y: 397, distance: 18.3
click at [628, 415] on div "Complete a chlorine dioxide odor treatment for the home due to heavy odor. This…" at bounding box center [581, 451] width 220 height 73
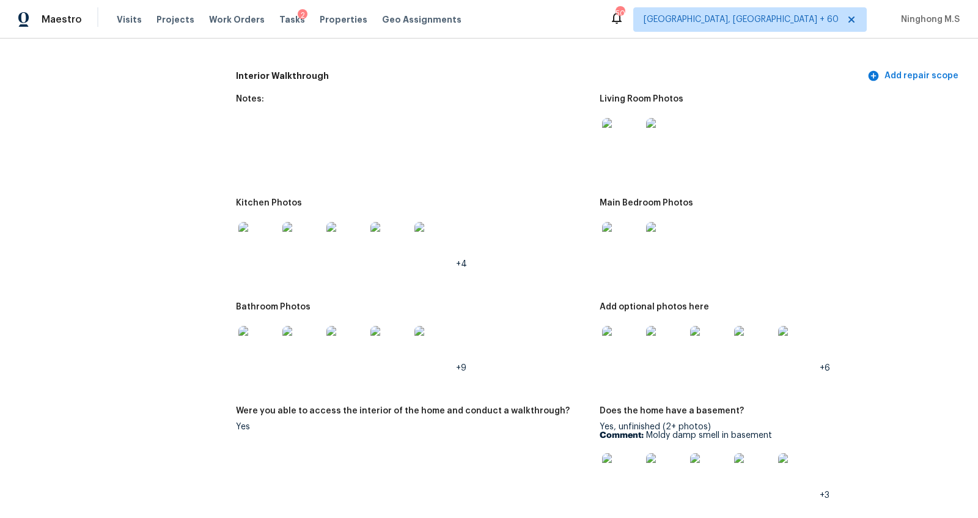
scroll to position [1331, 0]
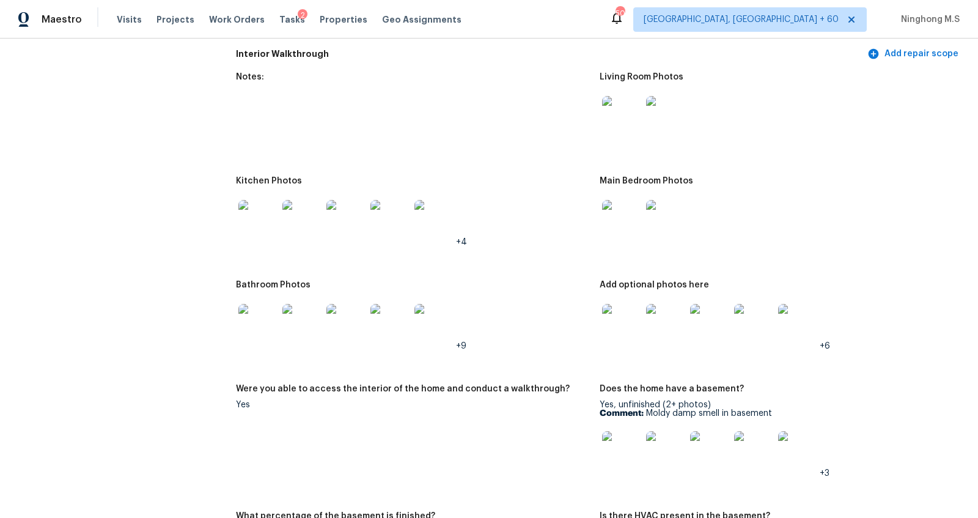
click at [273, 240] on div at bounding box center [258, 220] width 44 height 54
click at [270, 231] on img at bounding box center [257, 219] width 39 height 39
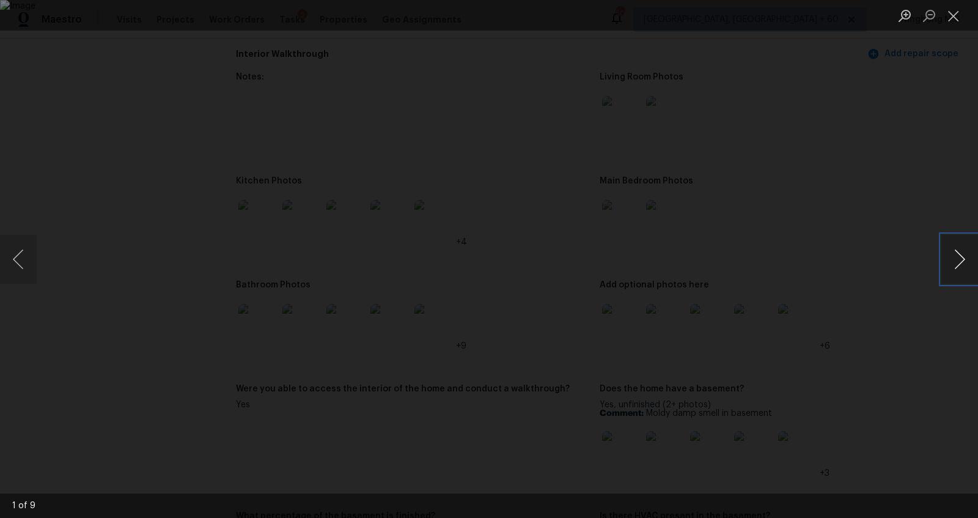
click at [958, 259] on button "Next image" at bounding box center [960, 259] width 37 height 49
click at [950, 244] on button "Next image" at bounding box center [960, 259] width 37 height 49
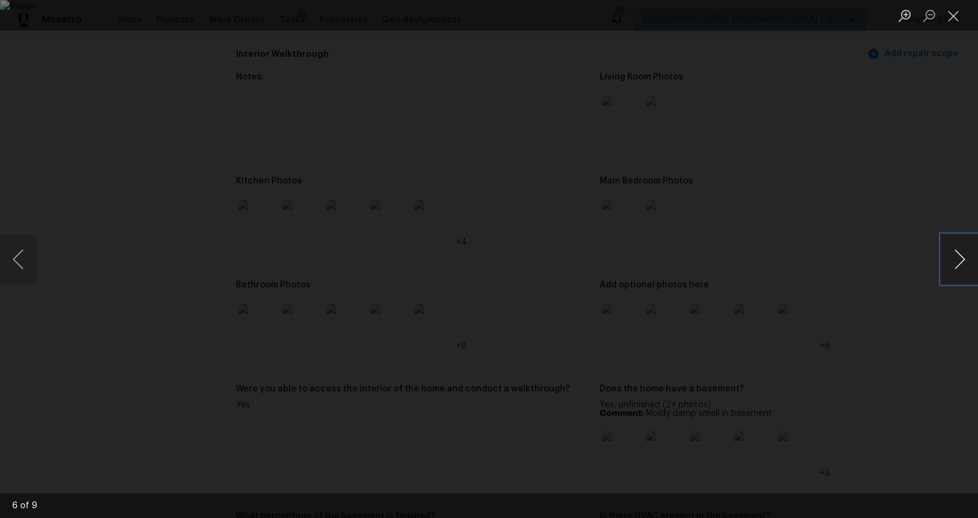
click at [950, 244] on button "Next image" at bounding box center [960, 259] width 37 height 49
click at [950, 10] on button "Close lightbox" at bounding box center [954, 15] width 24 height 21
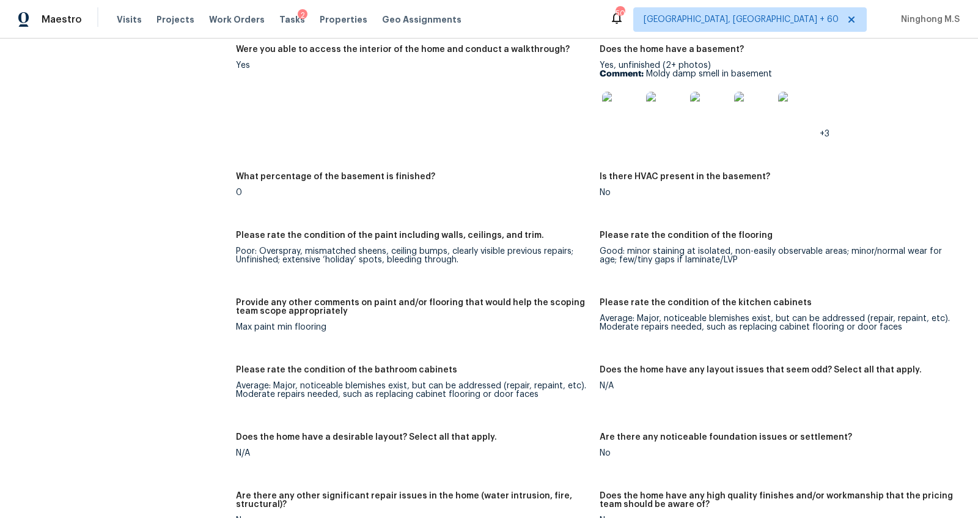
scroll to position [1698, 0]
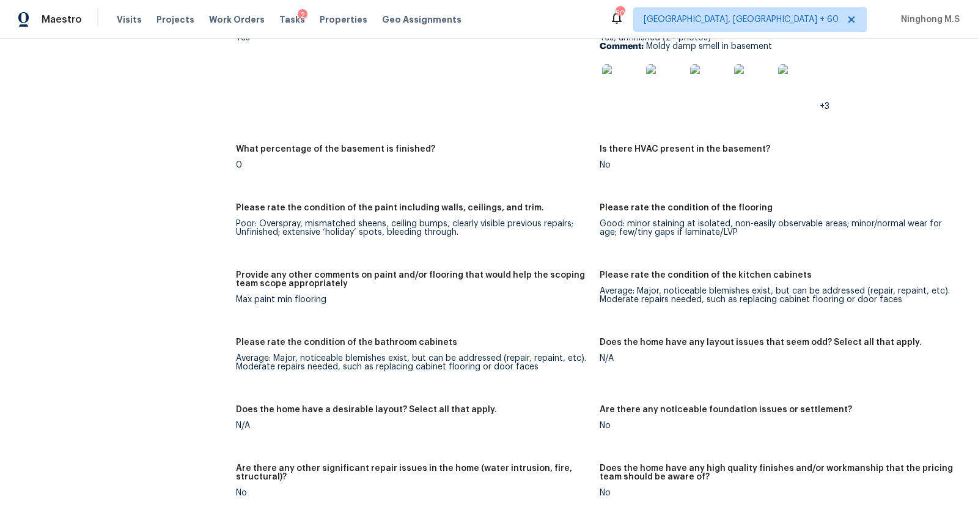
drag, startPoint x: 610, startPoint y: 284, endPoint x: 678, endPoint y: 283, distance: 68.5
click at [678, 284] on div "Please rate the condition of the kitchen cabinets" at bounding box center [777, 279] width 354 height 16
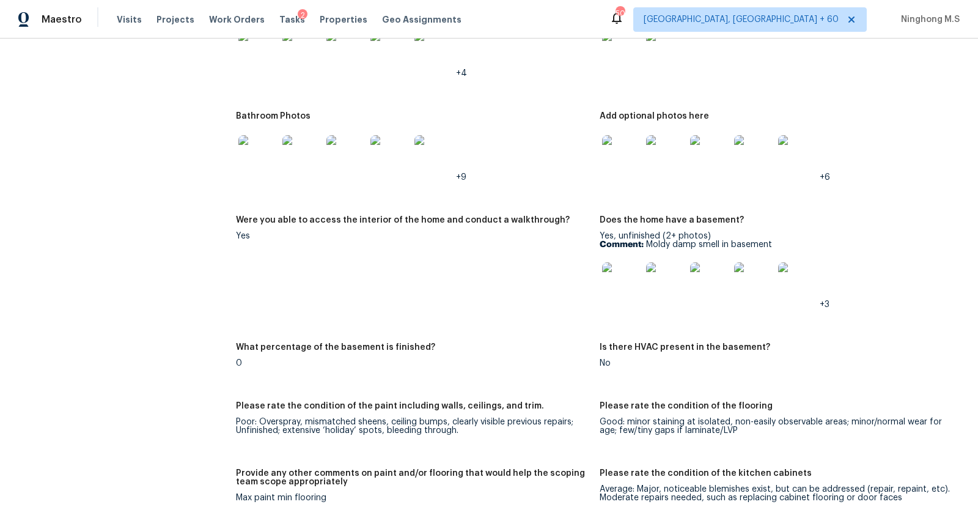
scroll to position [1789, 0]
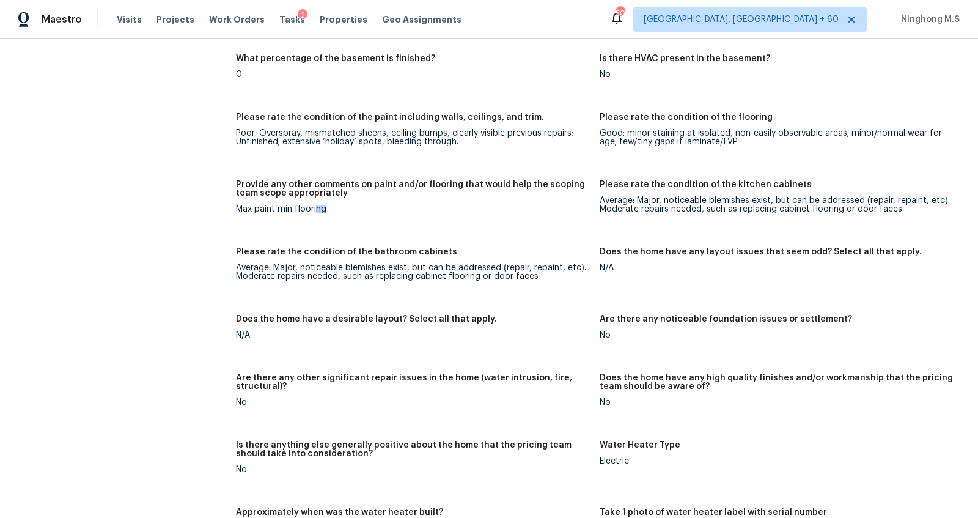
drag, startPoint x: 377, startPoint y: 212, endPoint x: 317, endPoint y: 212, distance: 59.9
click at [317, 212] on div "Max paint min flooring" at bounding box center [413, 209] width 354 height 9
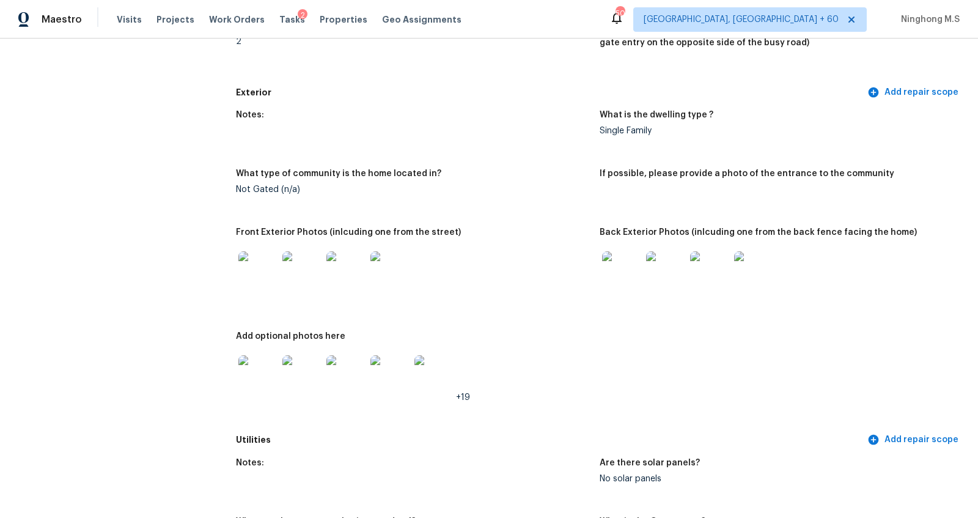
scroll to position [402, 0]
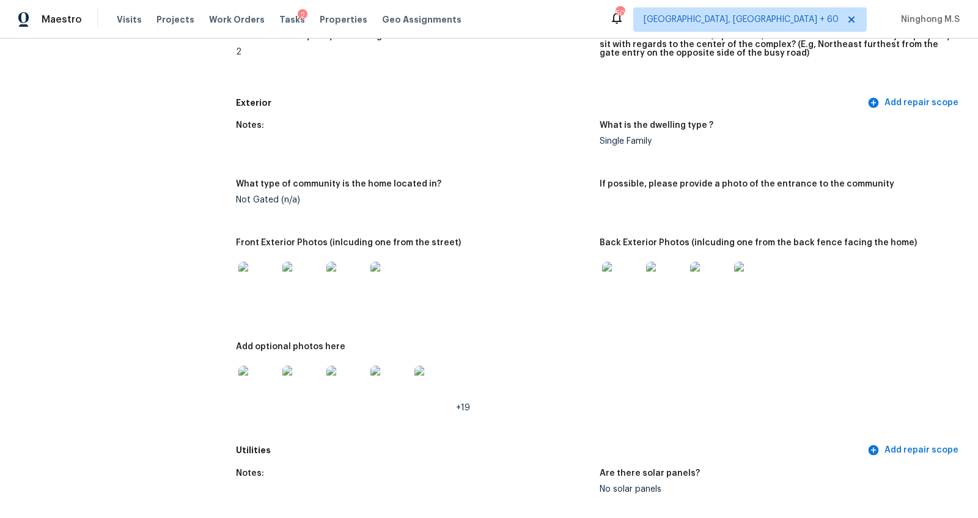
click at [623, 281] on img at bounding box center [621, 281] width 39 height 39
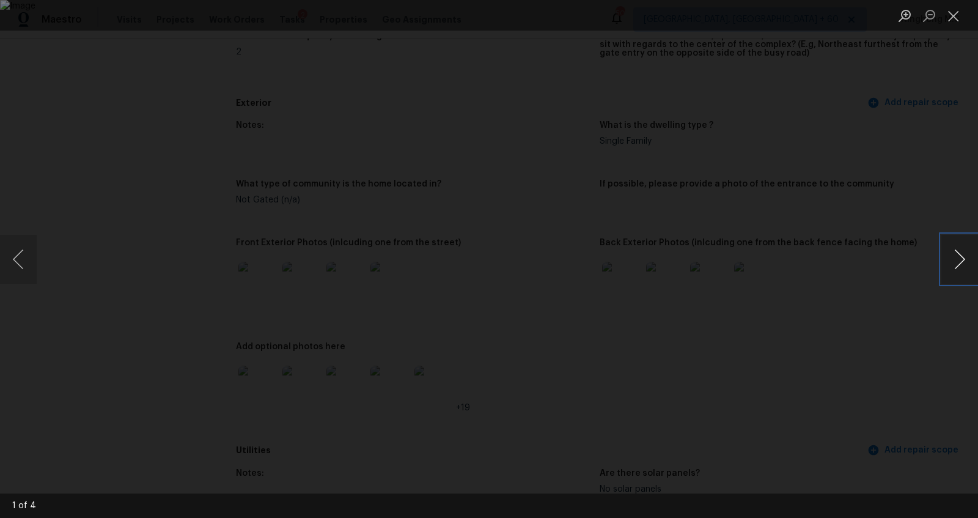
click at [960, 262] on button "Next image" at bounding box center [960, 259] width 37 height 49
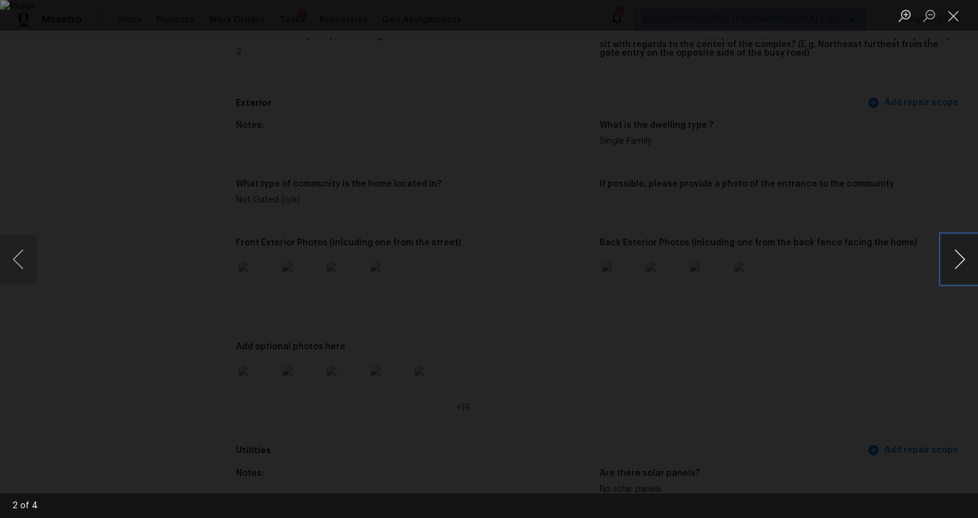
click at [960, 262] on button "Next image" at bounding box center [960, 259] width 37 height 49
click at [955, 15] on button "Close lightbox" at bounding box center [954, 15] width 24 height 21
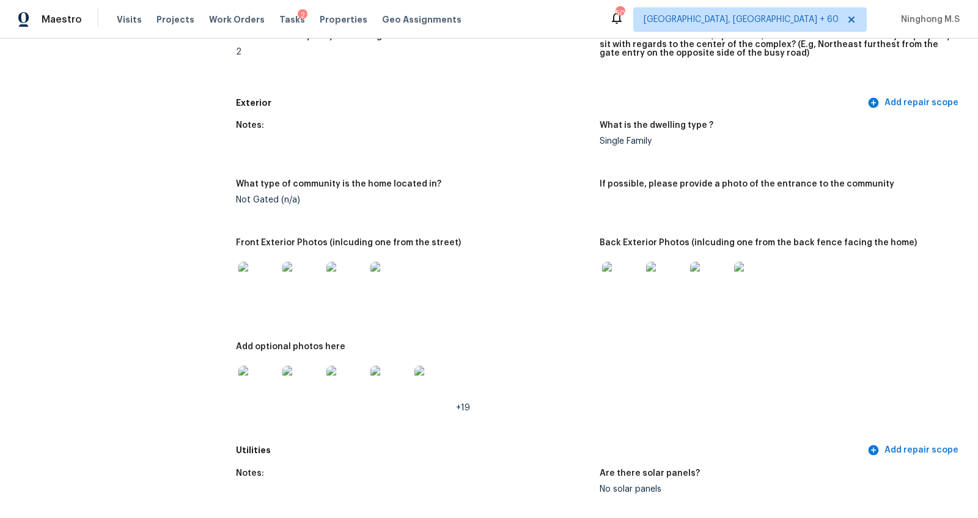
click at [268, 277] on img at bounding box center [257, 281] width 39 height 39
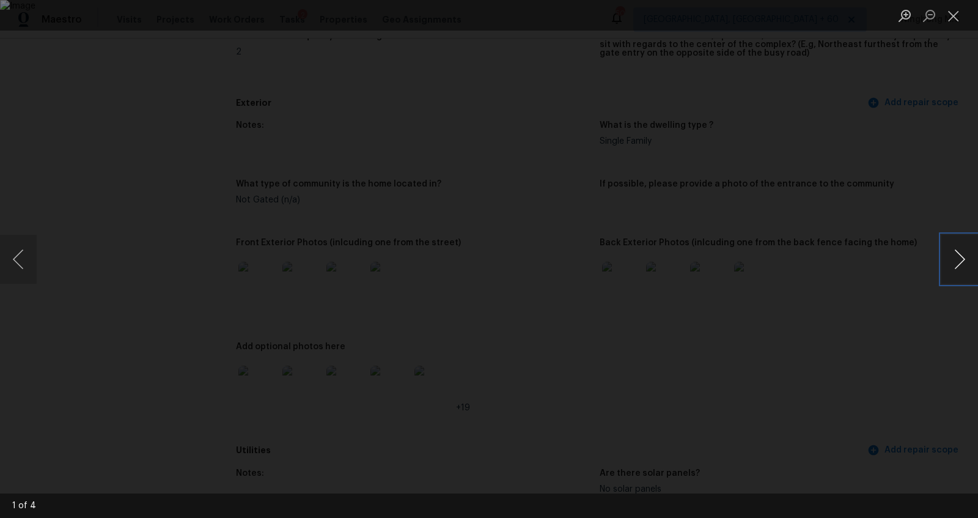
click at [959, 258] on button "Next image" at bounding box center [960, 259] width 37 height 49
click at [31, 257] on button "Previous image" at bounding box center [18, 259] width 37 height 49
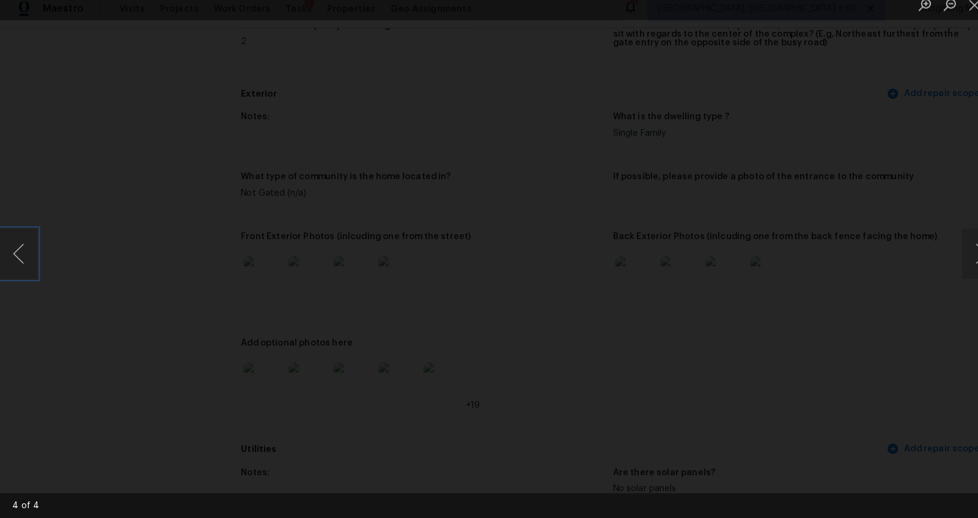
scroll to position [0, 0]
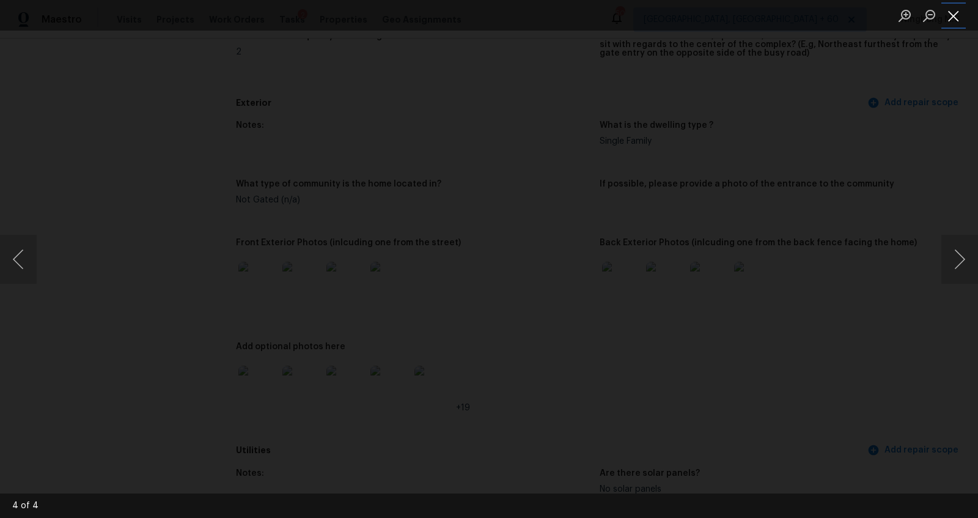
click at [951, 16] on button "Close lightbox" at bounding box center [954, 15] width 24 height 21
